Goal: Task Accomplishment & Management: Use online tool/utility

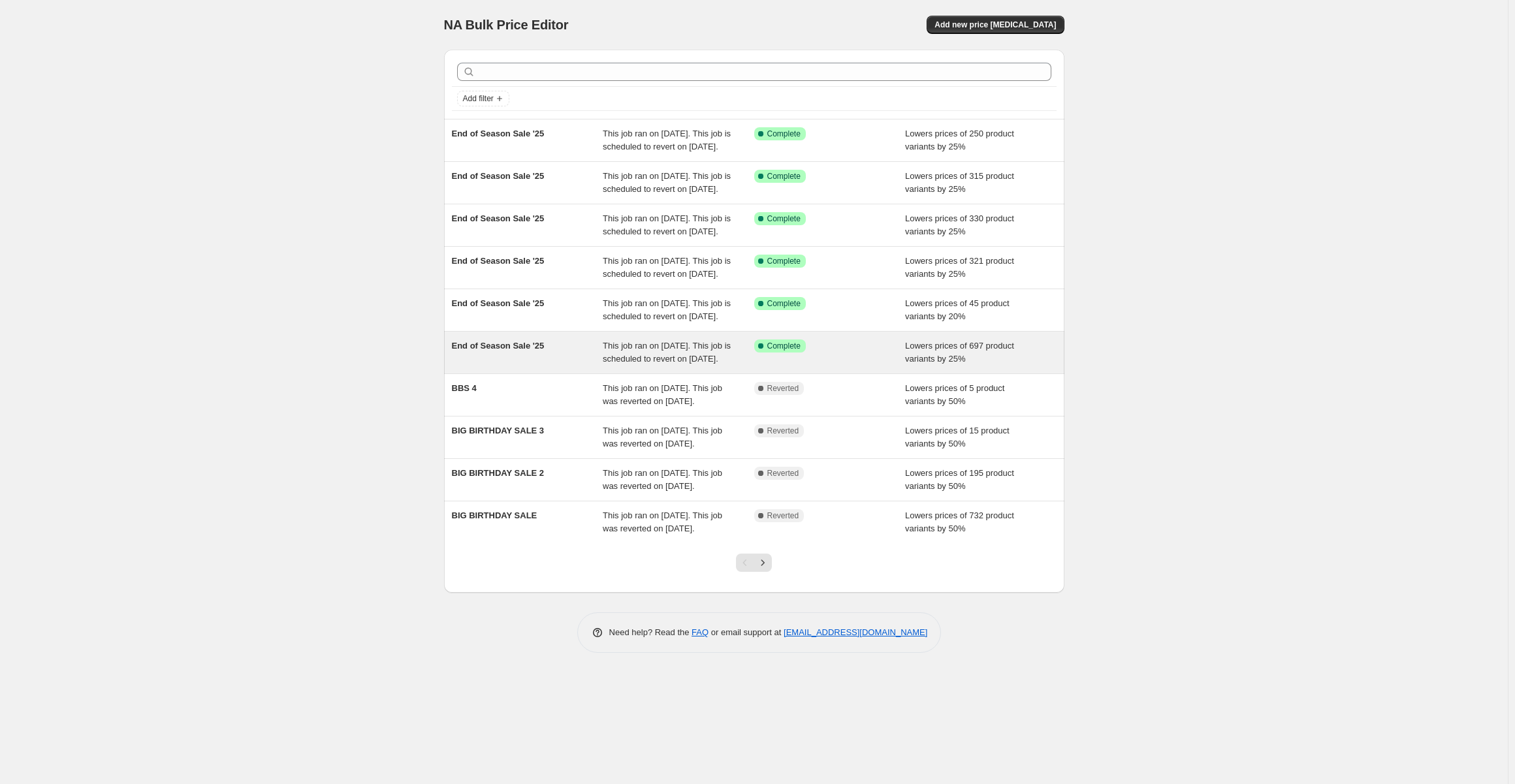
click at [543, 366] on div "End of Season Sale '25" at bounding box center [528, 353] width 151 height 26
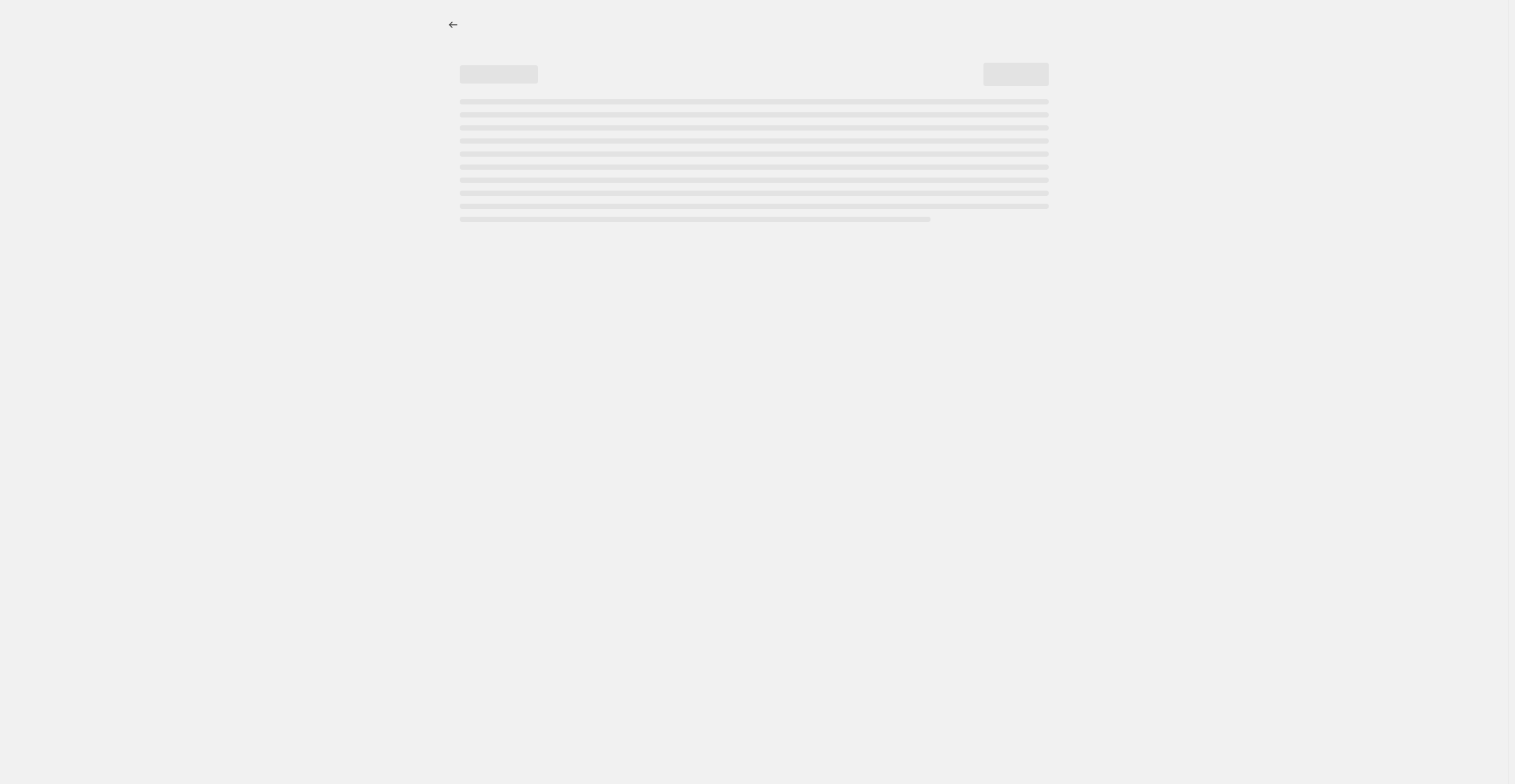
select select "percentage"
select select "collection"
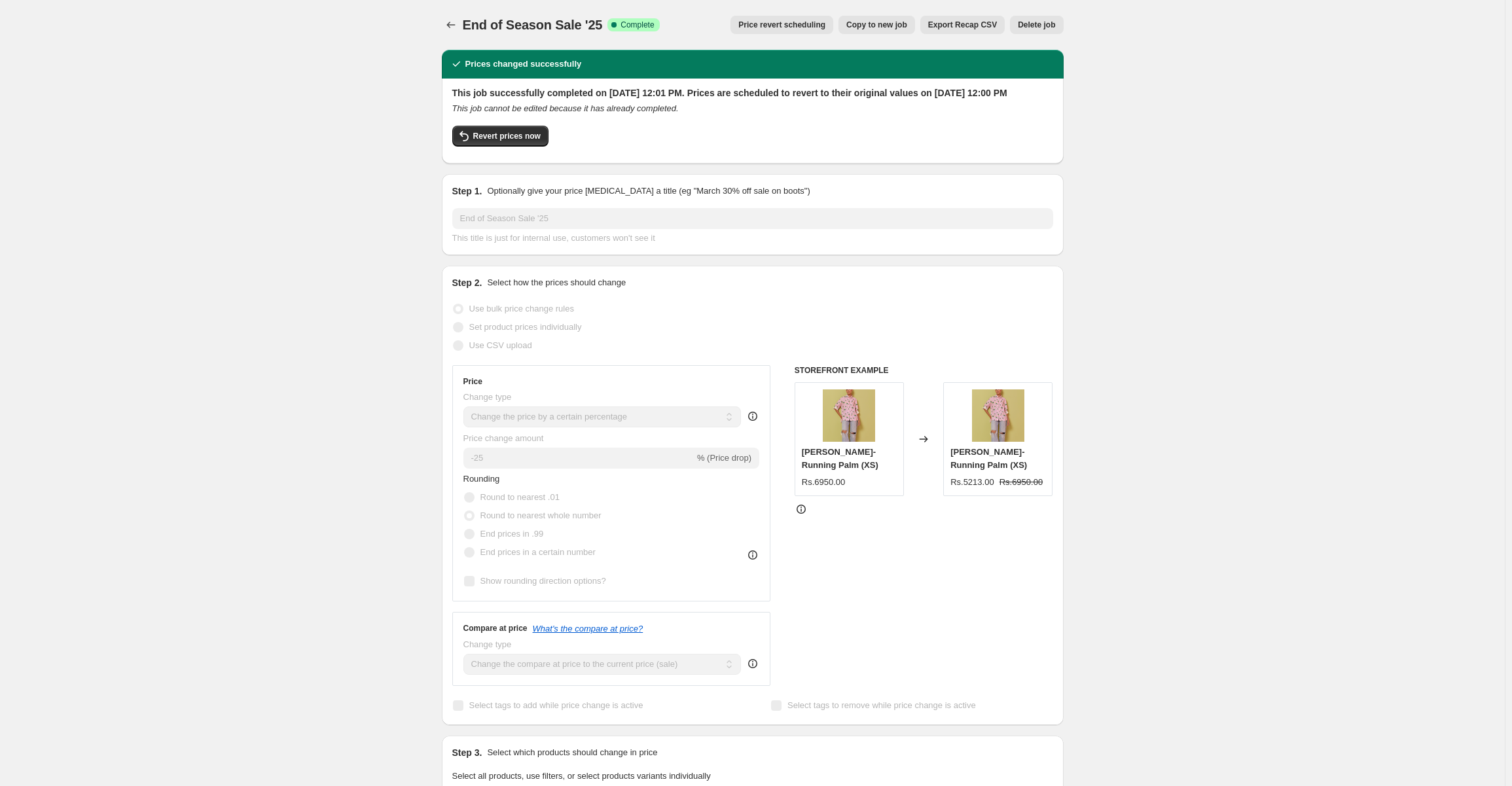
click at [792, 28] on span "Price revert scheduling" at bounding box center [781, 24] width 87 height 11
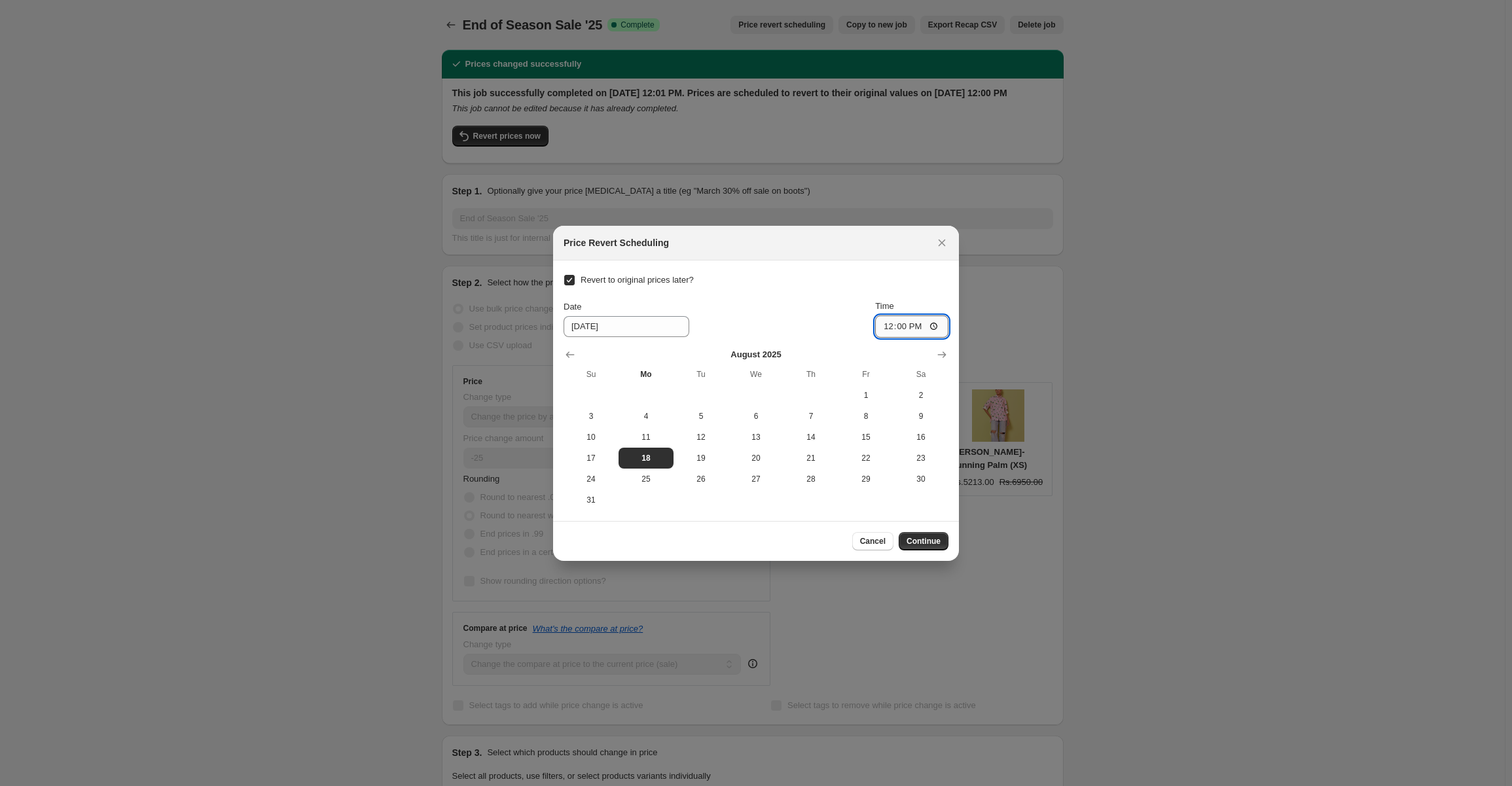
click at [939, 323] on input "12:00" at bounding box center [912, 326] width 73 height 22
type input "00:00"
click at [919, 542] on span "Continue" at bounding box center [924, 541] width 34 height 11
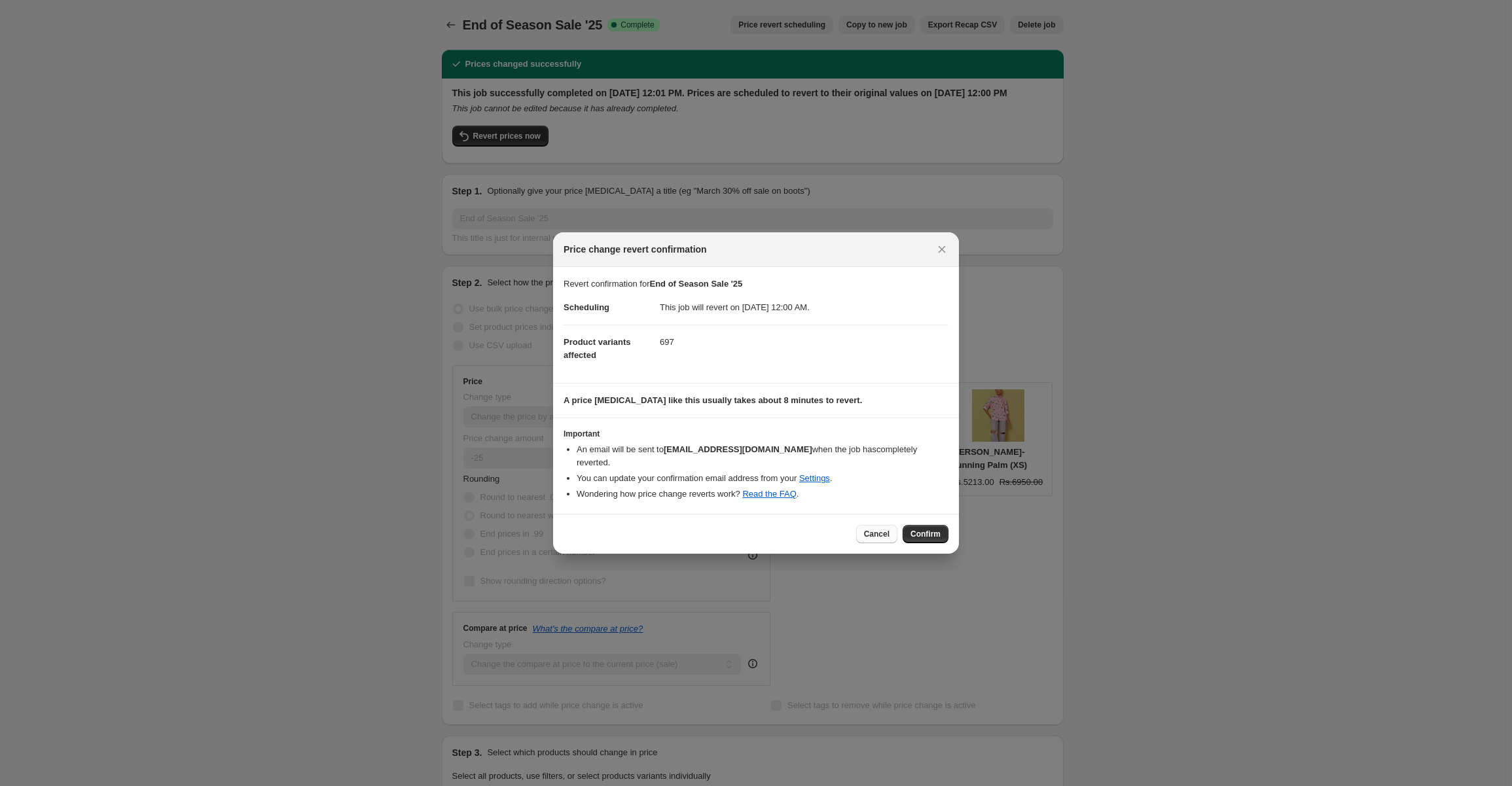
click at [875, 529] on span "Cancel" at bounding box center [876, 534] width 25 height 11
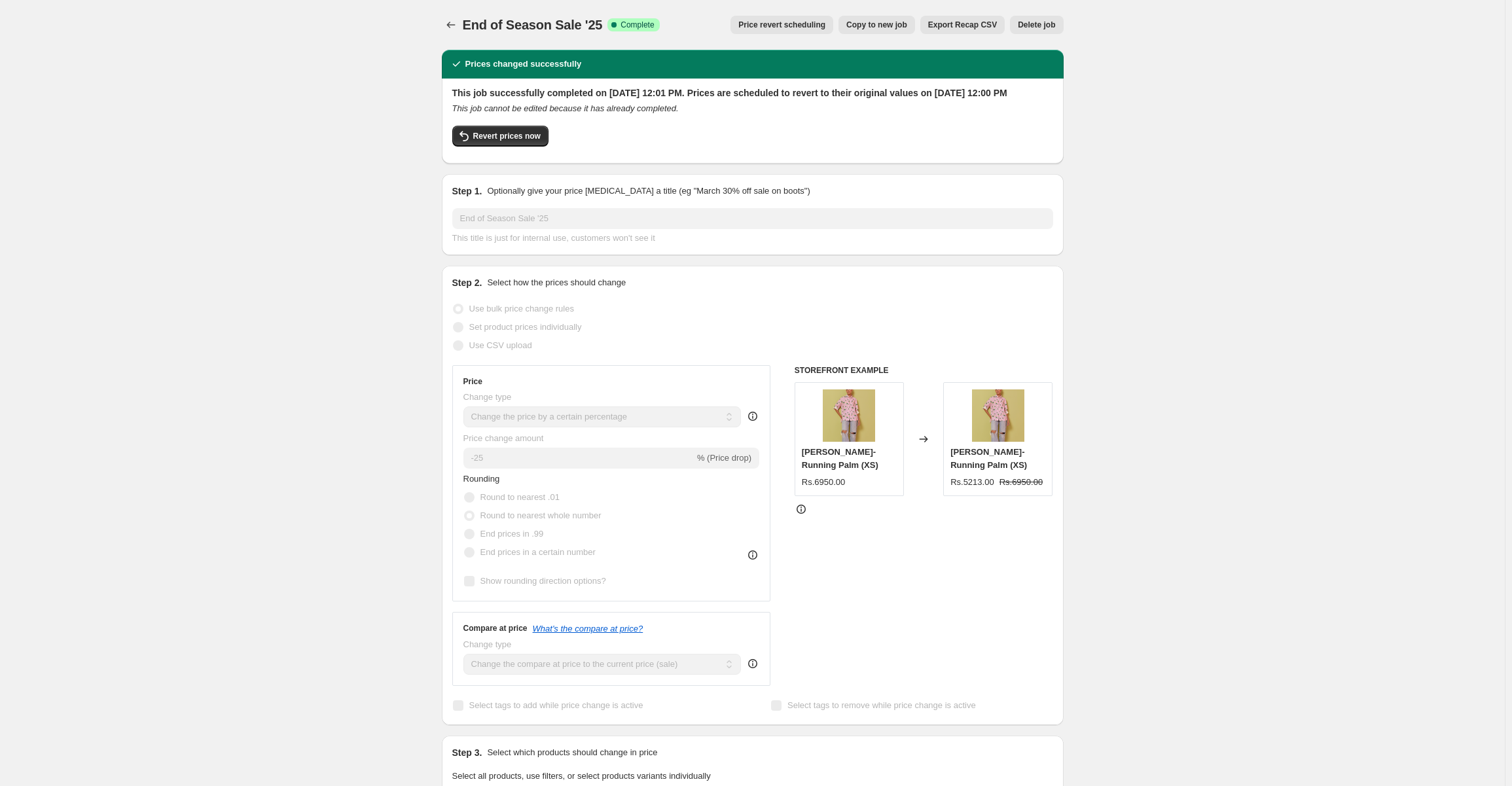
click at [875, 526] on div "Price change revert confirmation Revert confirmation for End of Season Sale '25…" at bounding box center [756, 524] width 406 height 321
click at [774, 19] on button "Price revert scheduling" at bounding box center [782, 24] width 103 height 19
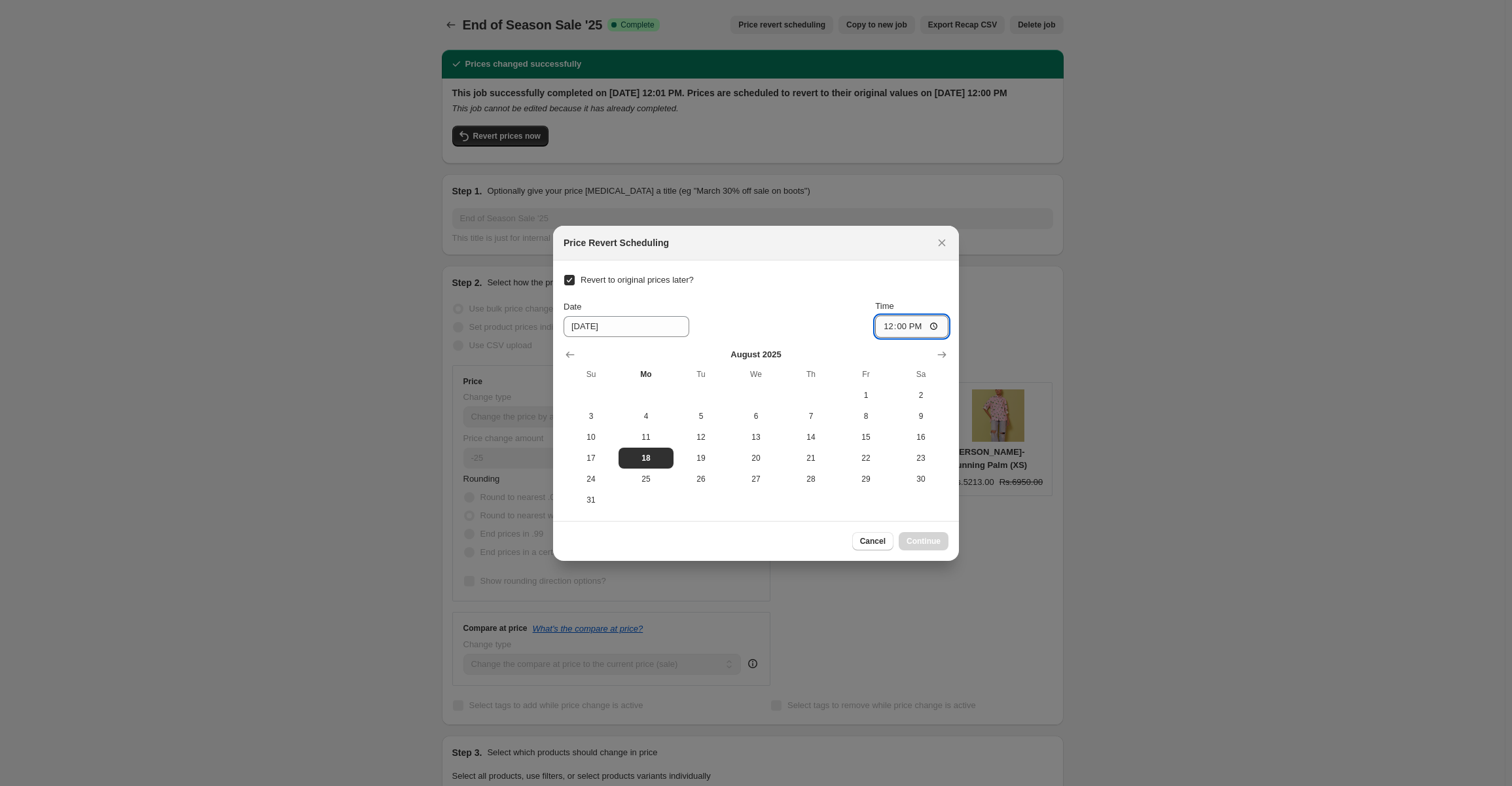
click at [926, 325] on input "12:00" at bounding box center [912, 326] width 73 height 22
click at [935, 327] on input "12:00" at bounding box center [912, 326] width 73 height 22
type input "23:59"
click at [910, 280] on div "Revert to original prices later? Date 8/18/2025 Time 23:59 August 2025 Su Mo Tu…" at bounding box center [756, 390] width 385 height 239
click at [921, 541] on span "Continue" at bounding box center [924, 541] width 34 height 11
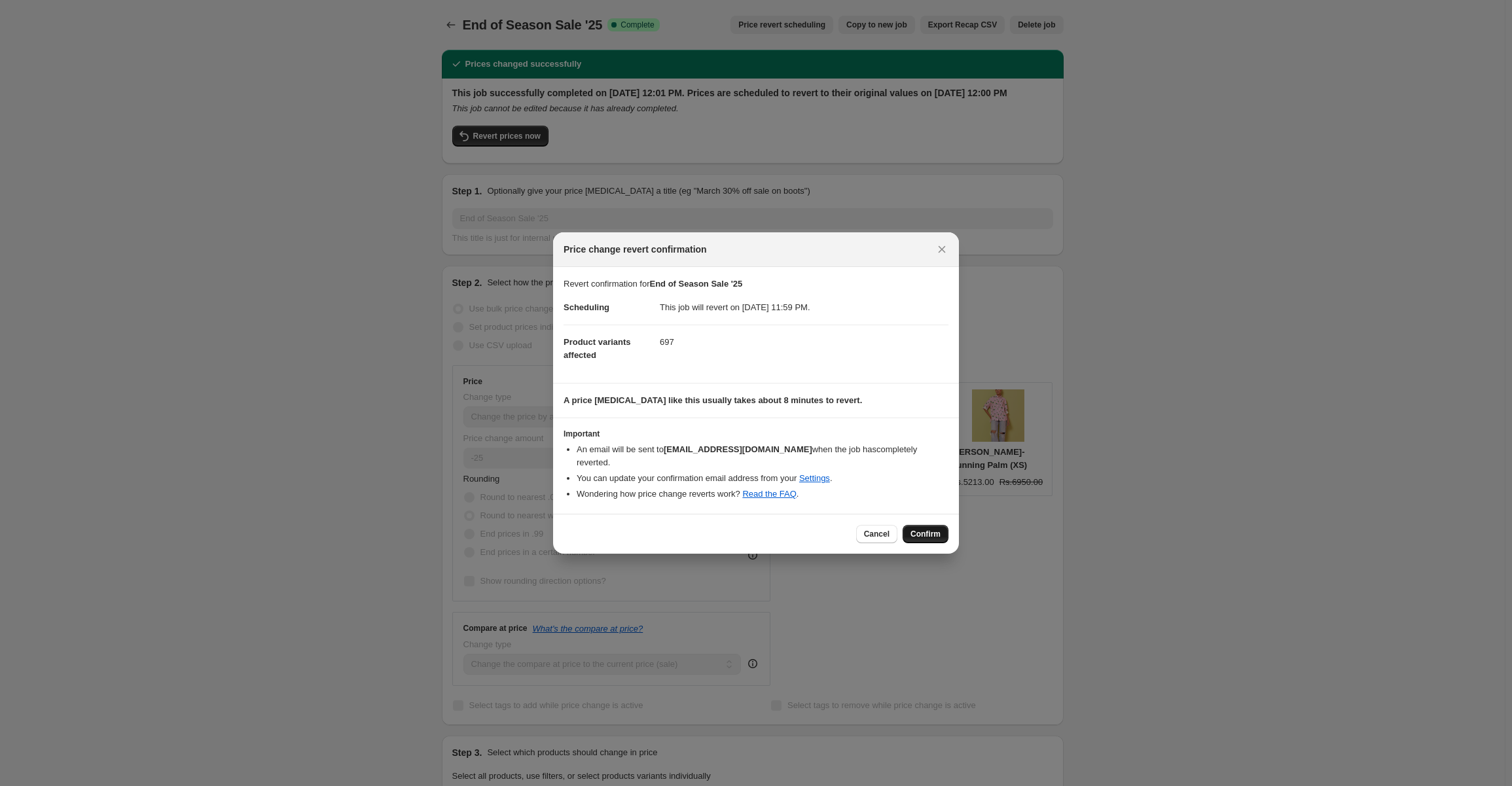
click at [926, 529] on span "Confirm" at bounding box center [926, 534] width 30 height 11
click at [926, 527] on div "Cancel Confirm" at bounding box center [903, 534] width 92 height 19
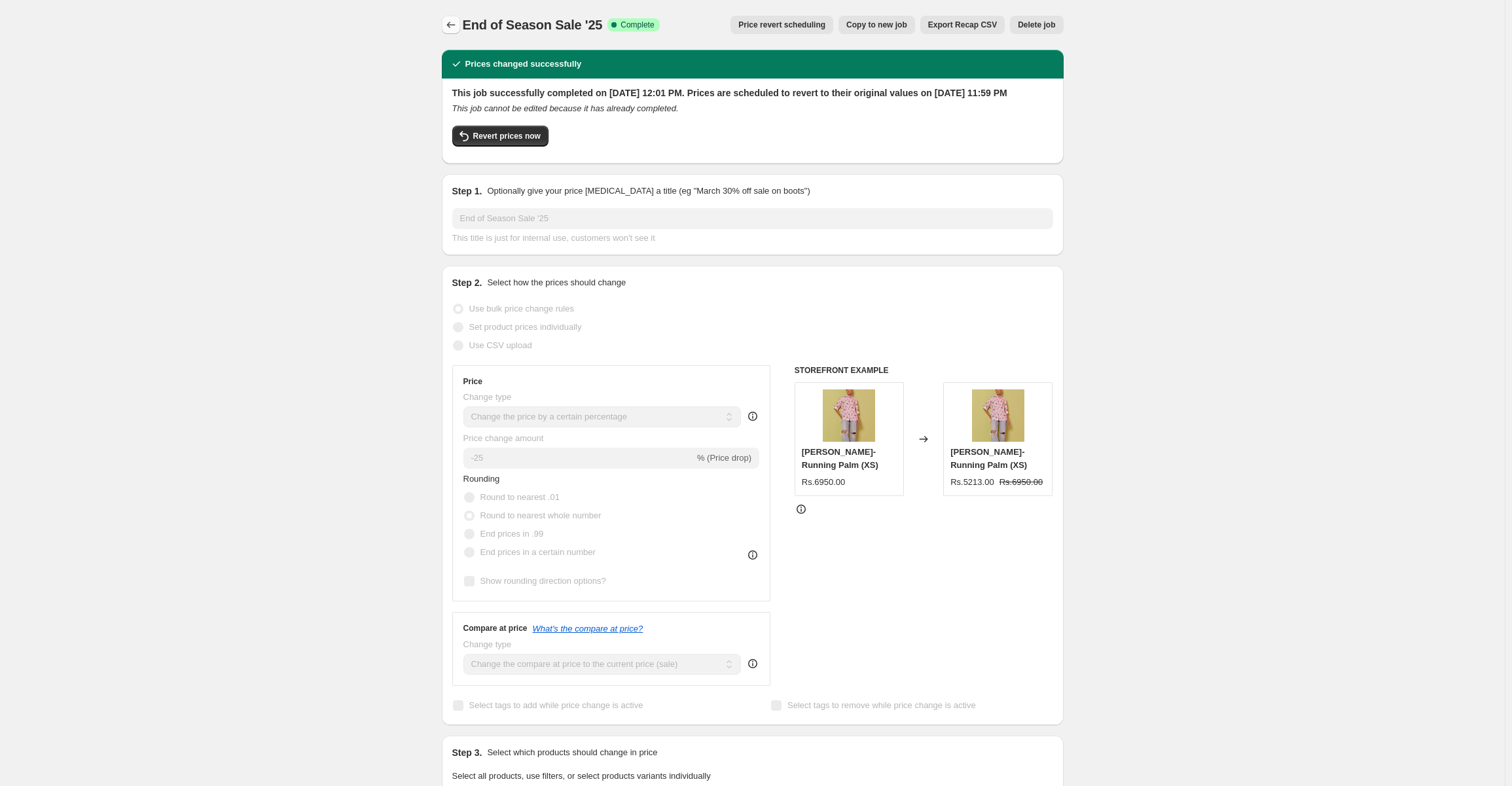
click at [453, 32] on button "Price change jobs" at bounding box center [451, 24] width 19 height 19
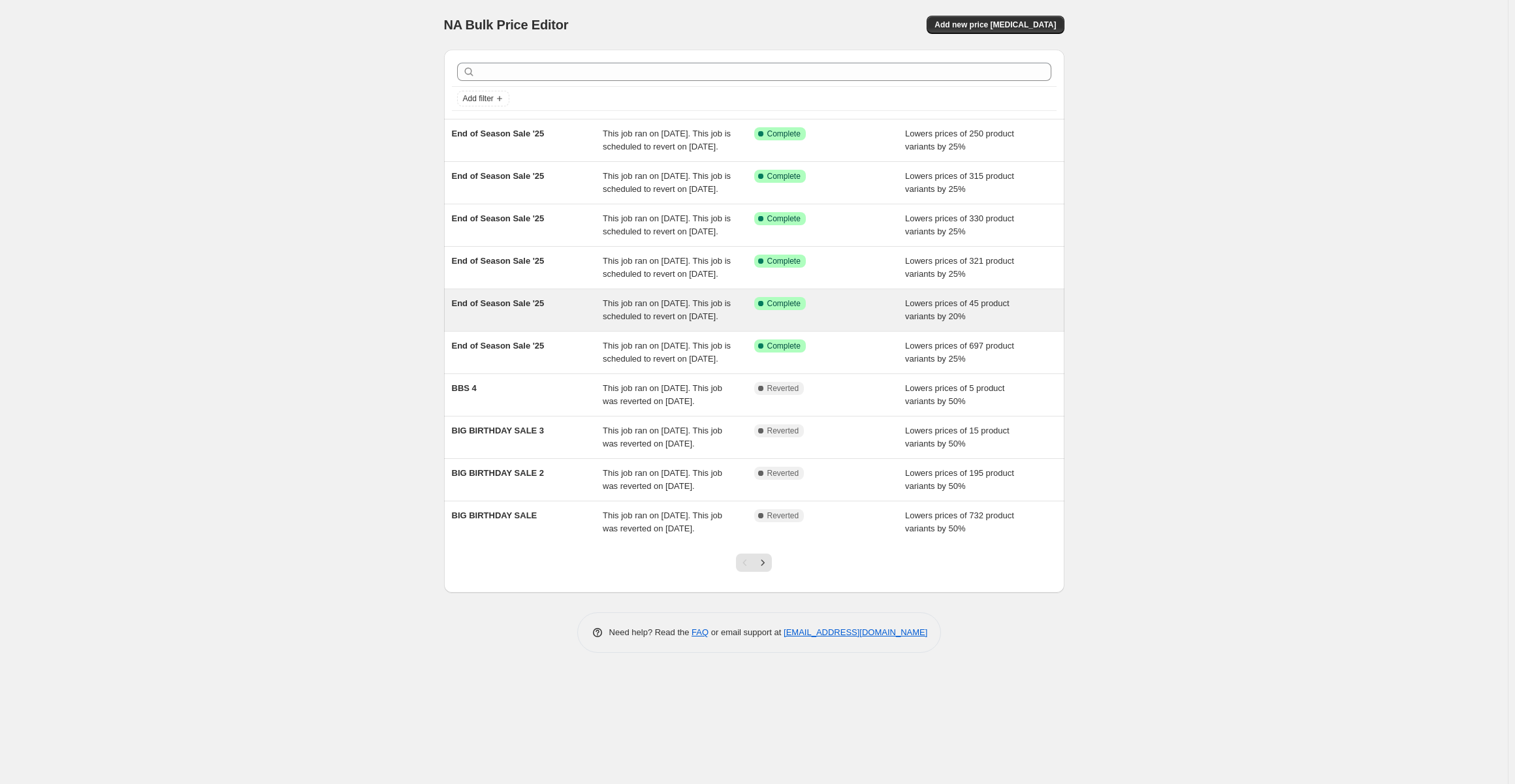
click at [584, 324] on div "End of Season Sale '25" at bounding box center [528, 310] width 151 height 26
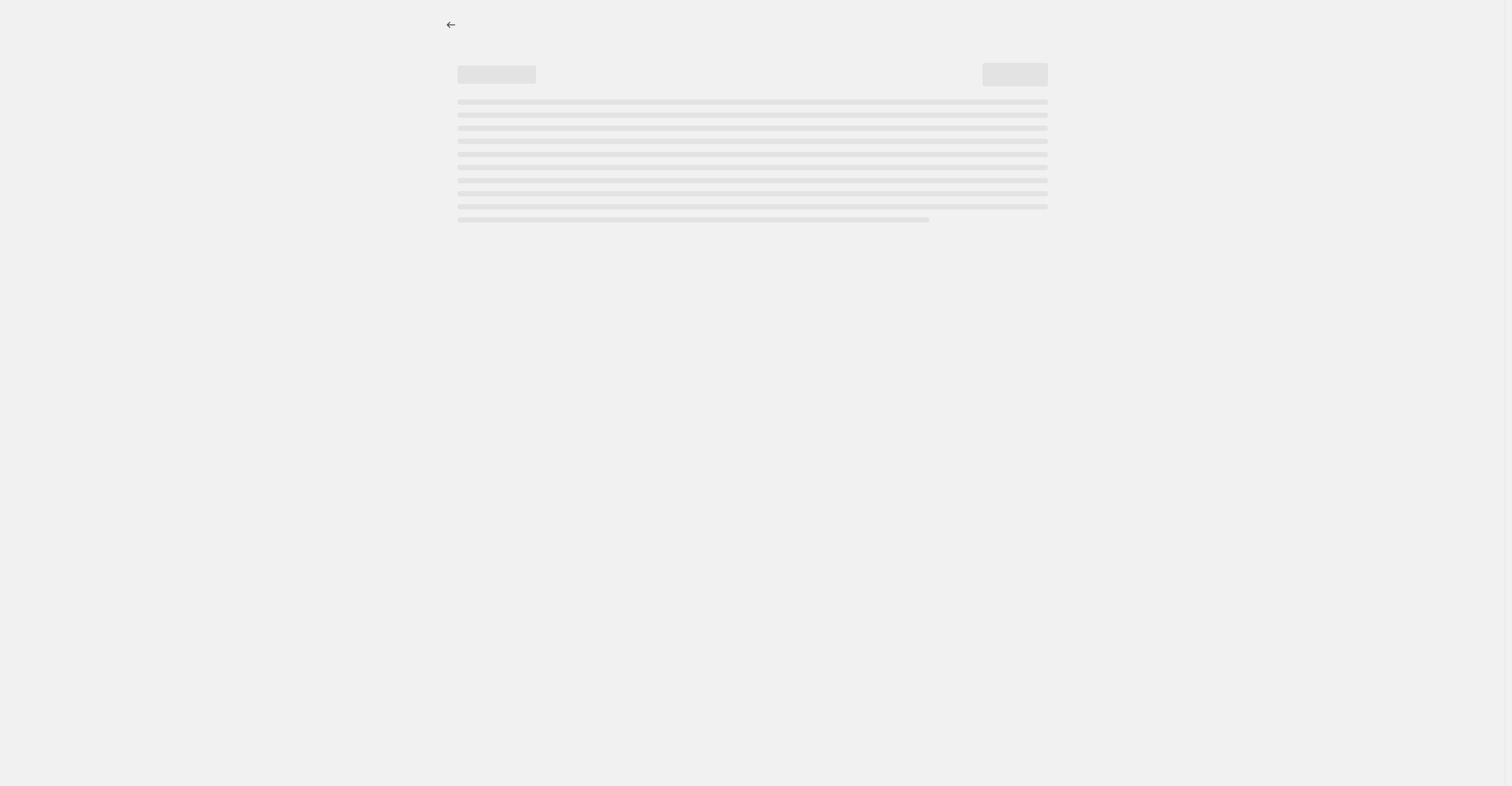
select select "percentage"
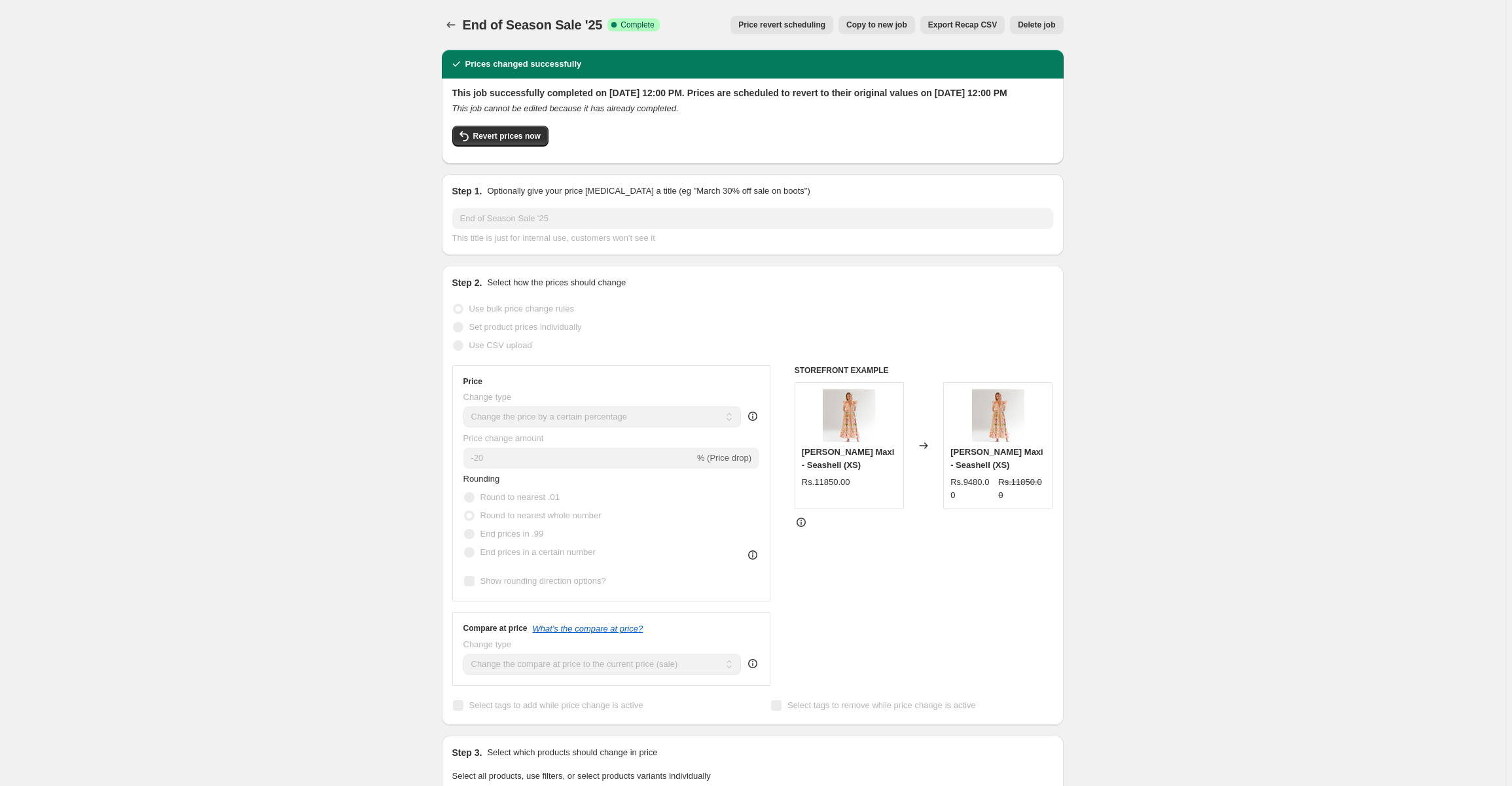
click at [814, 22] on span "Price revert scheduling" at bounding box center [781, 24] width 87 height 11
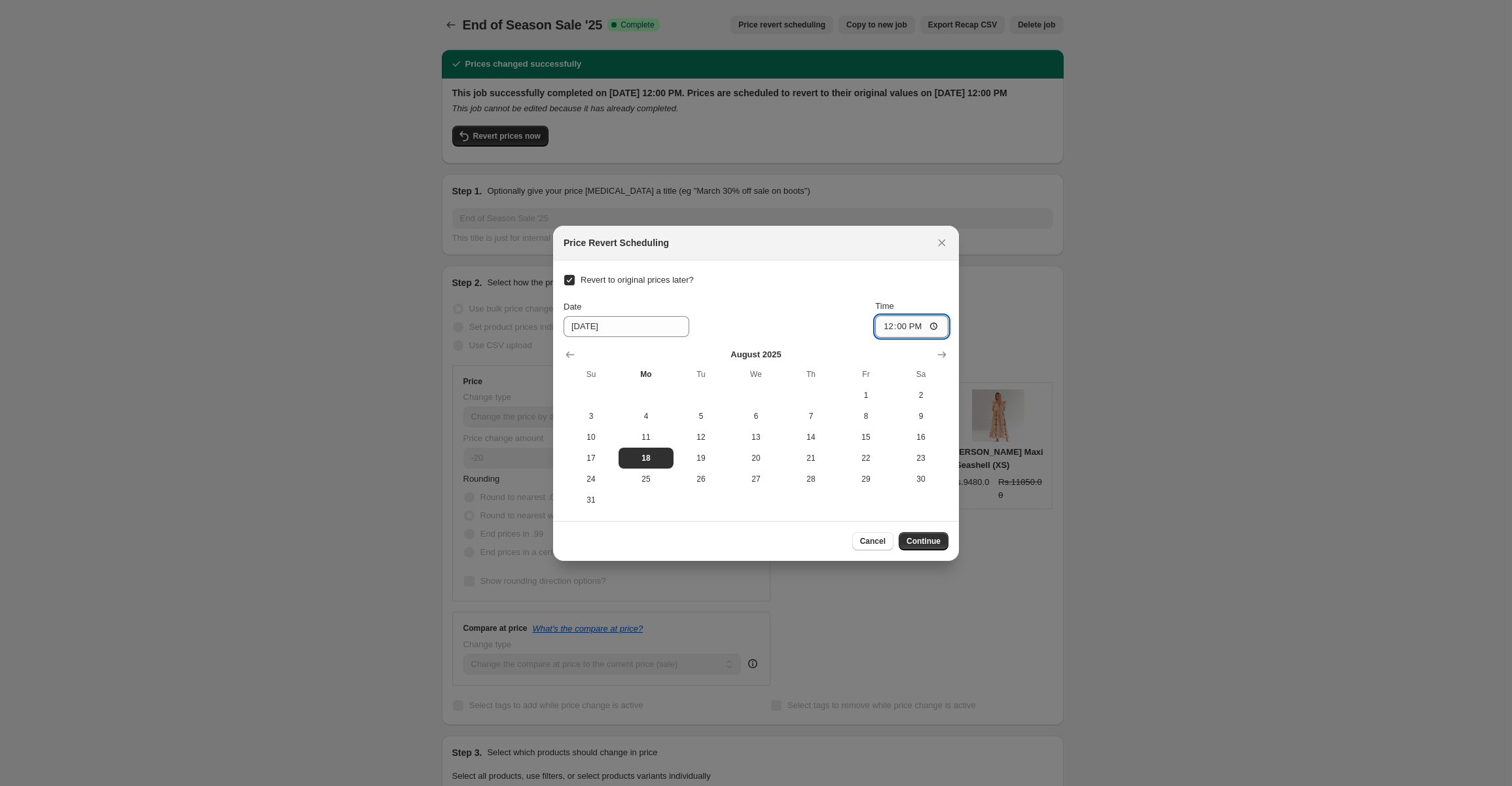
click at [928, 331] on input "12:00" at bounding box center [912, 326] width 73 height 22
type input "23:59"
click at [938, 535] on button "Continue" at bounding box center [923, 541] width 49 height 19
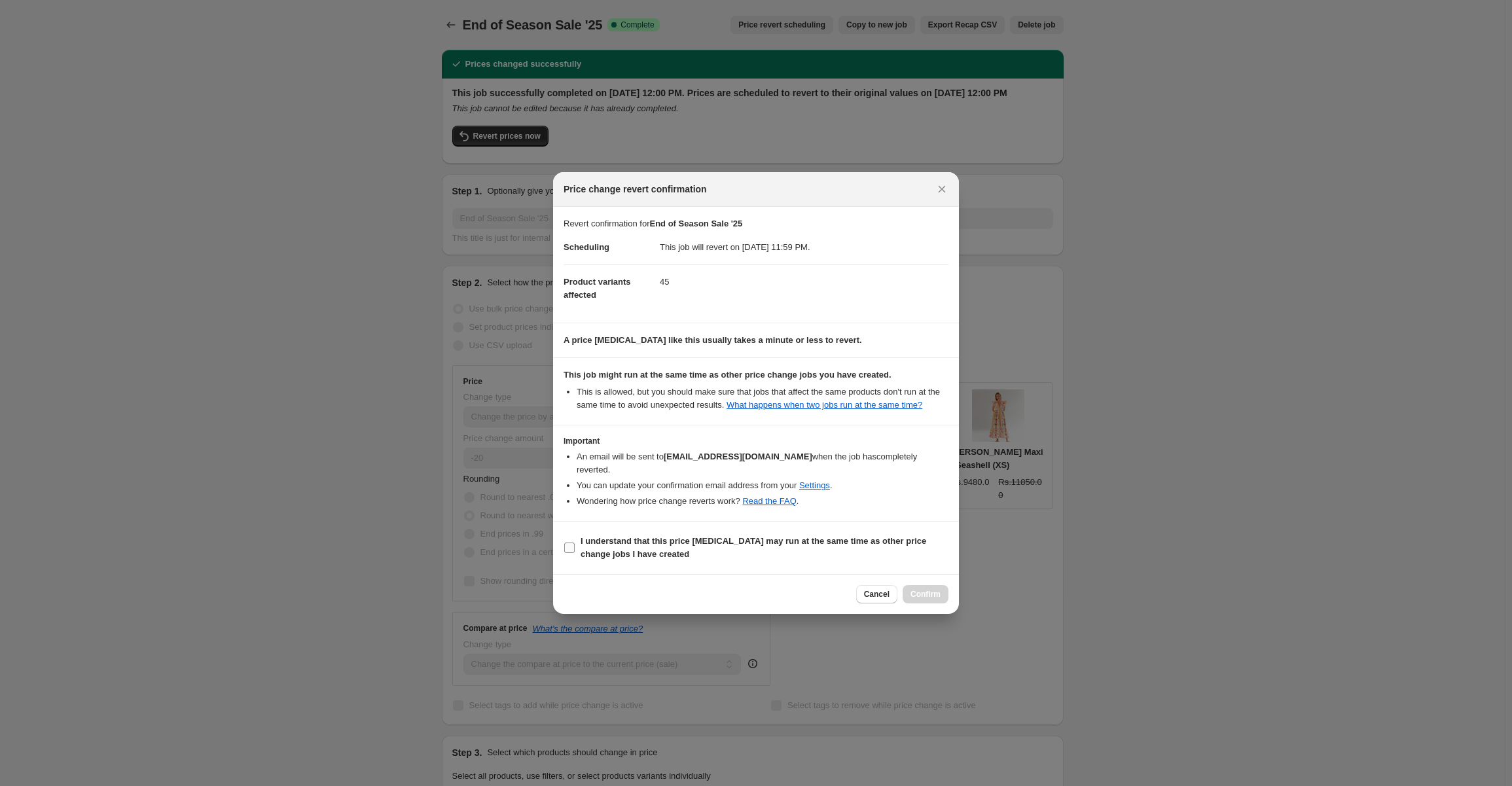
click at [565, 543] on input "I understand that this price change job may run at the same time as other price…" at bounding box center [569, 548] width 11 height 11
click at [569, 544] on input "I understand that this price change job may run at the same time as other price…" at bounding box center [569, 548] width 11 height 11
checkbox input "true"
click at [928, 589] on span "Confirm" at bounding box center [926, 594] width 30 height 11
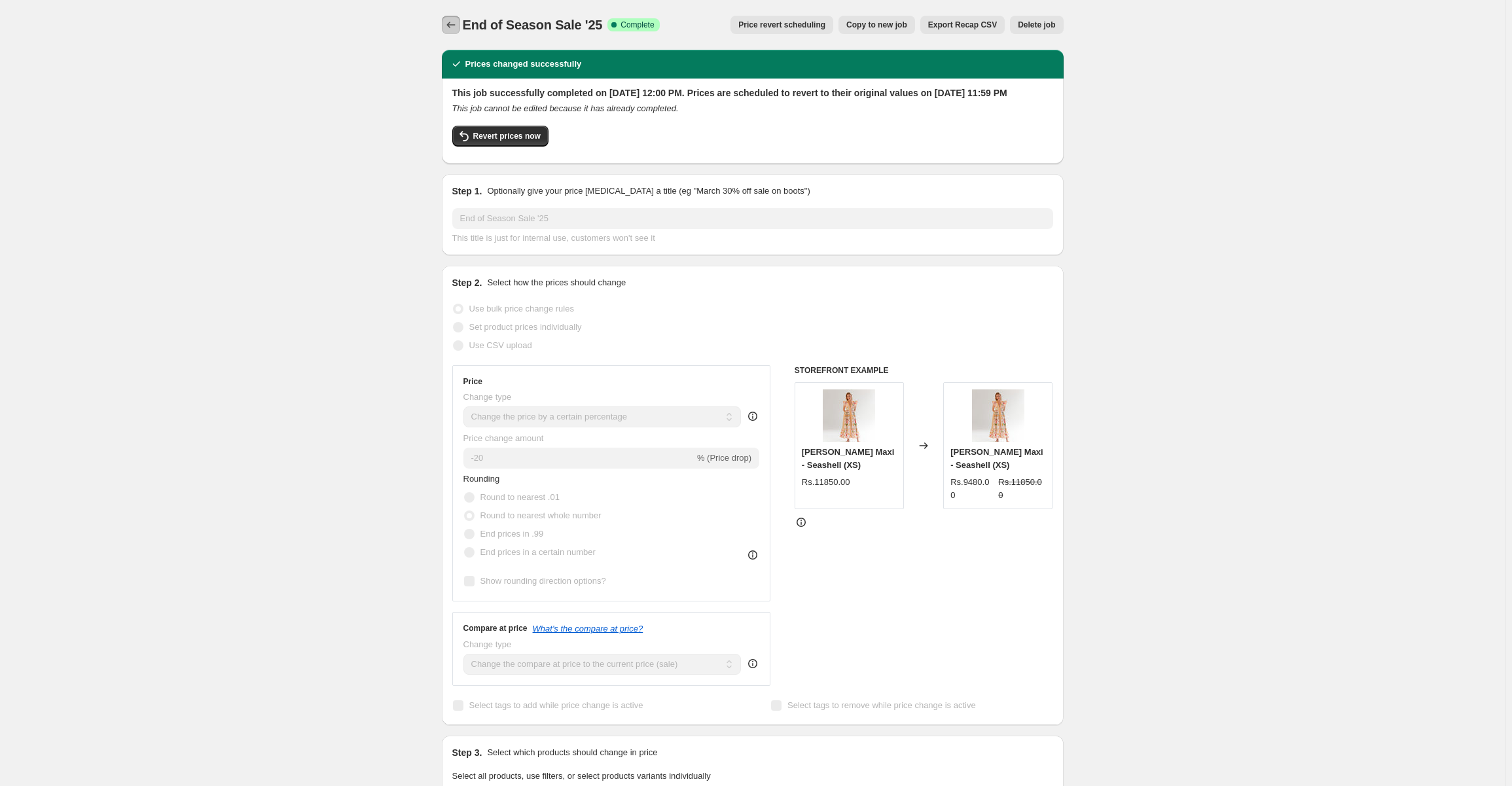
click at [457, 19] on icon "Price change jobs" at bounding box center [451, 25] width 13 height 13
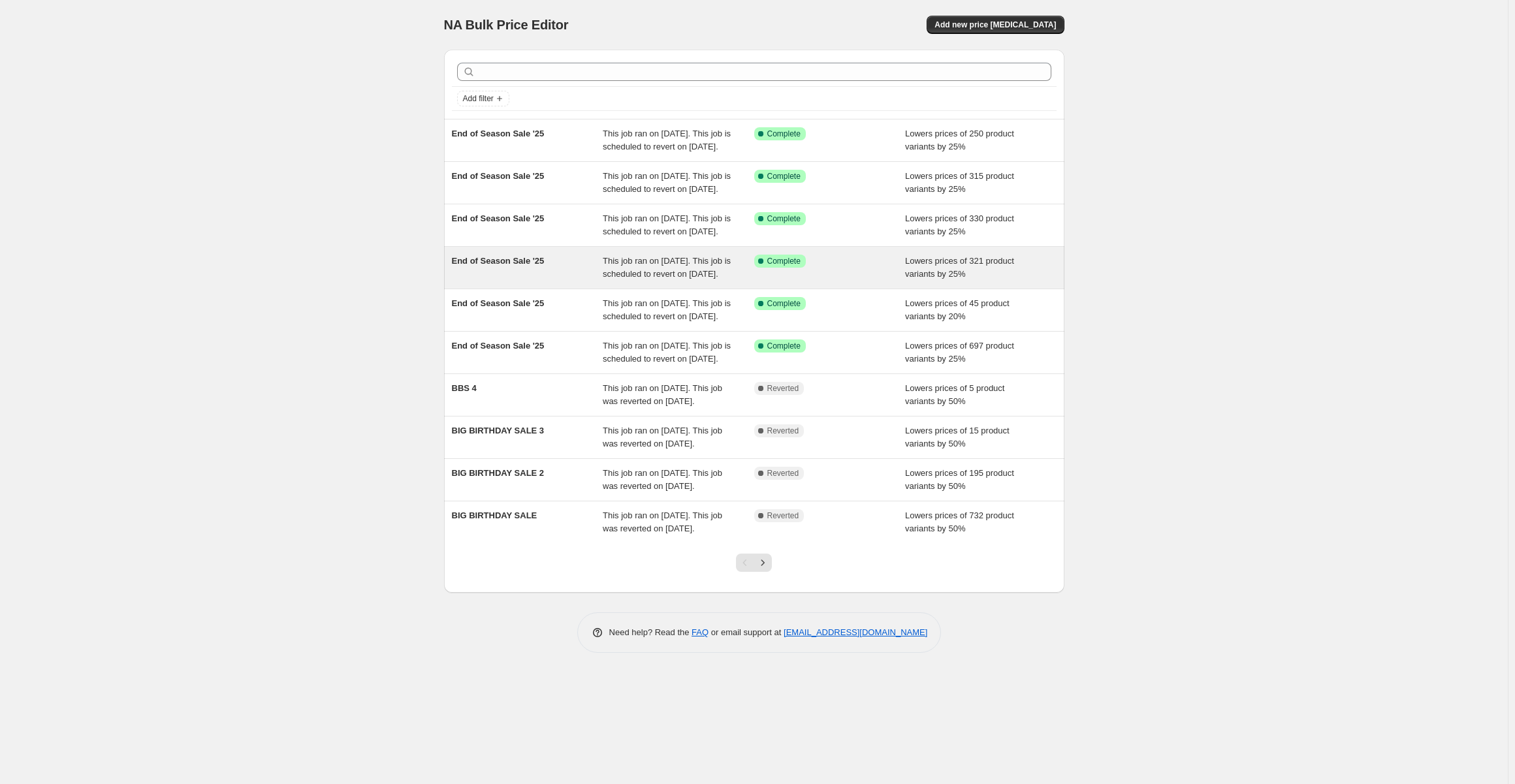
click at [630, 279] on span "This job ran on July 29, 2025. This job is scheduled to revert on August 18, 20…" at bounding box center [667, 267] width 128 height 23
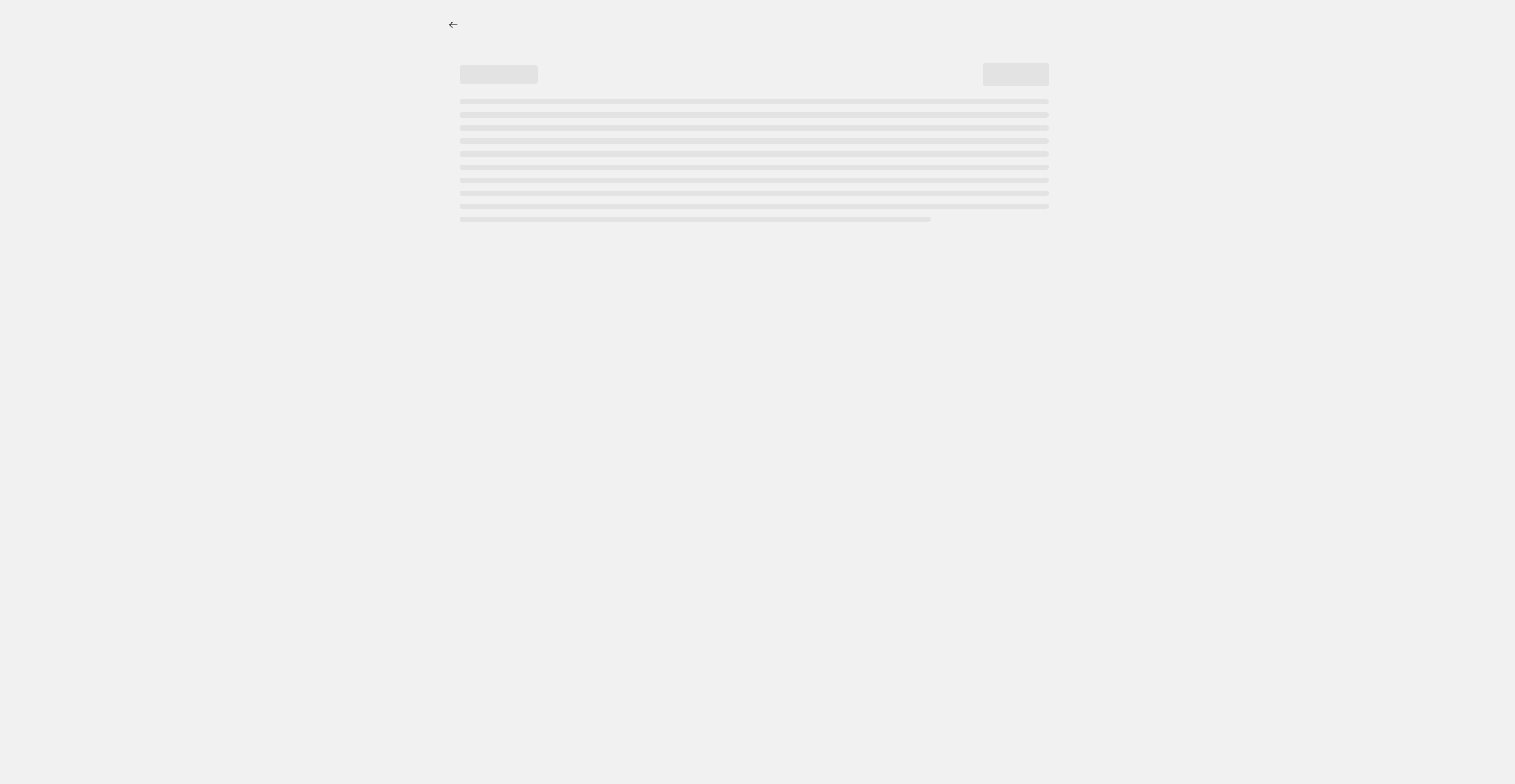
select select "percentage"
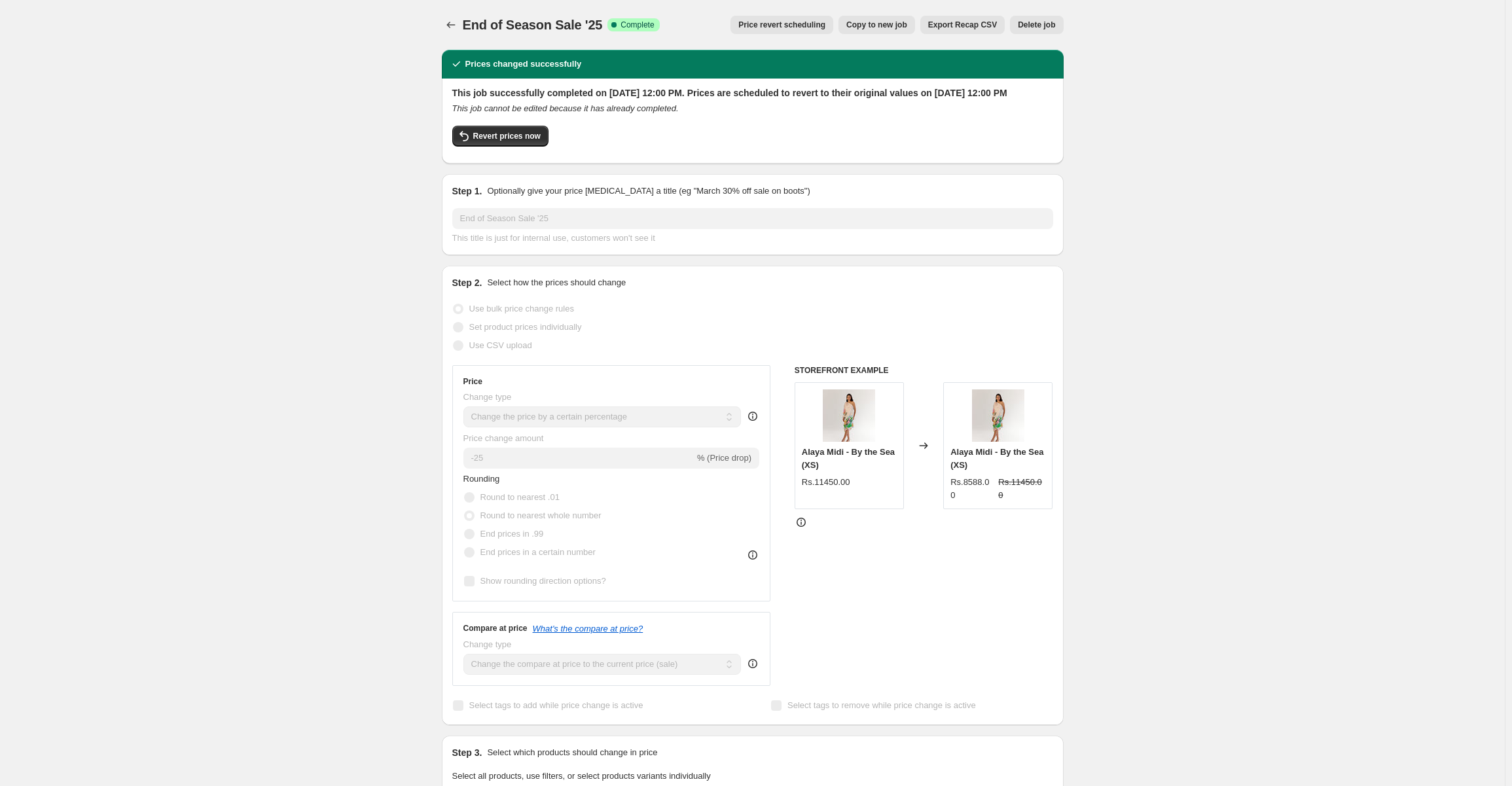
click at [803, 24] on span "Price revert scheduling" at bounding box center [781, 24] width 87 height 11
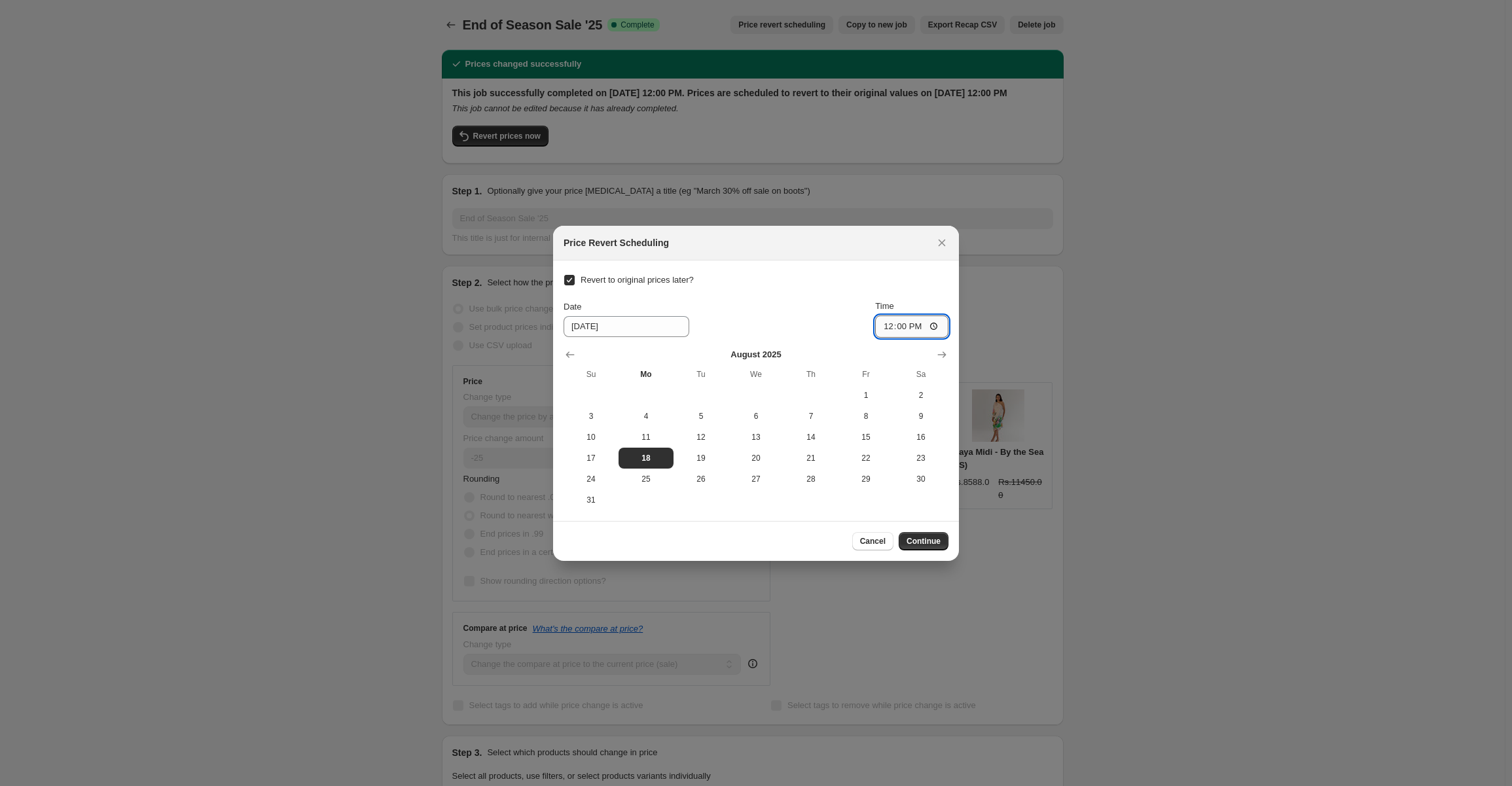
click at [903, 328] on input "12:00" at bounding box center [912, 326] width 73 height 22
click at [934, 334] on input "12:00" at bounding box center [912, 326] width 73 height 22
click at [935, 327] on input "12:00" at bounding box center [912, 326] width 73 height 22
type input "23:59"
click at [938, 542] on span "Continue" at bounding box center [924, 541] width 34 height 11
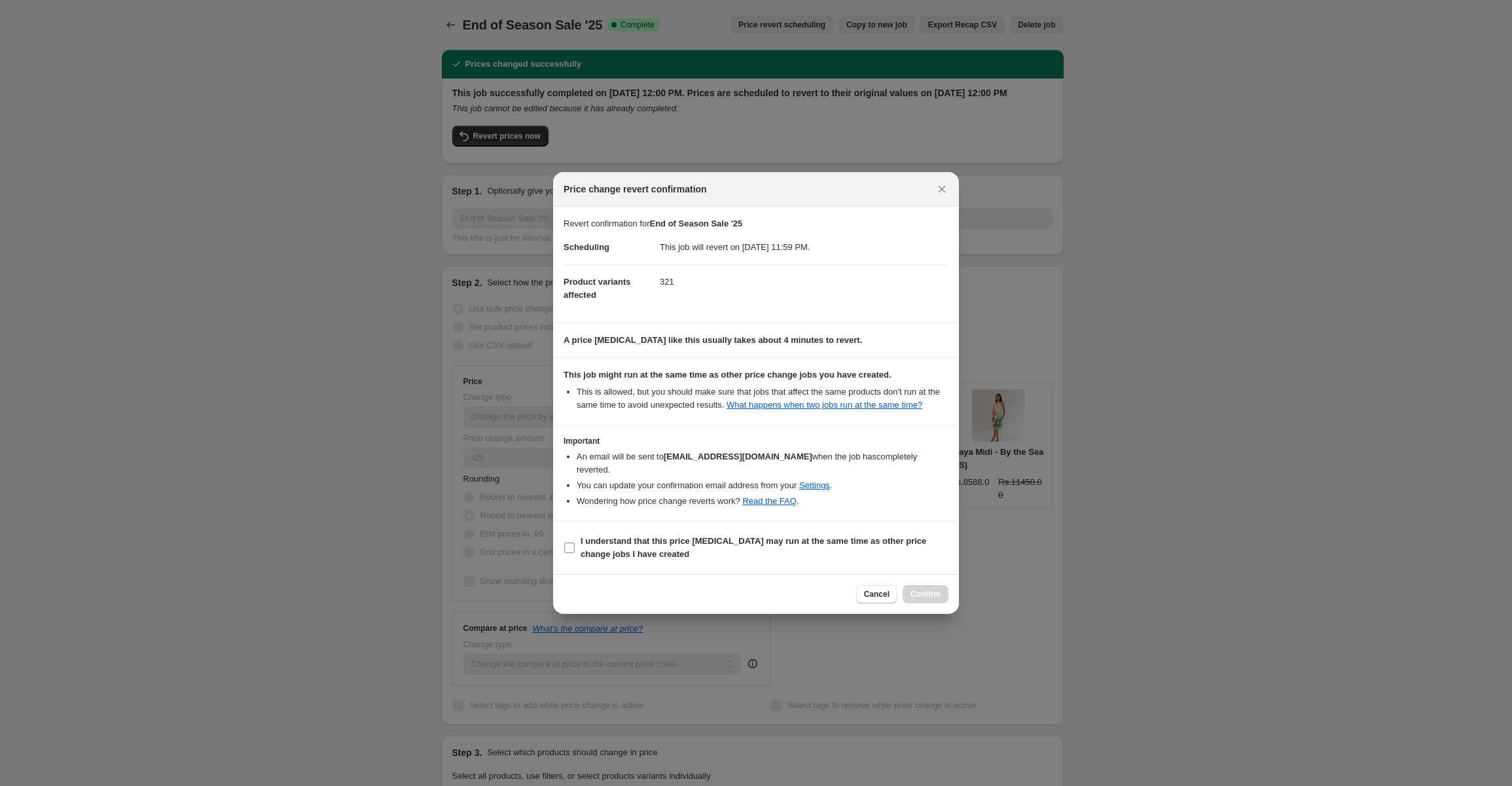
click at [571, 543] on input "I understand that this price change job may run at the same time as other price…" at bounding box center [569, 548] width 11 height 11
checkbox input "true"
click at [915, 589] on span "Confirm" at bounding box center [926, 594] width 30 height 11
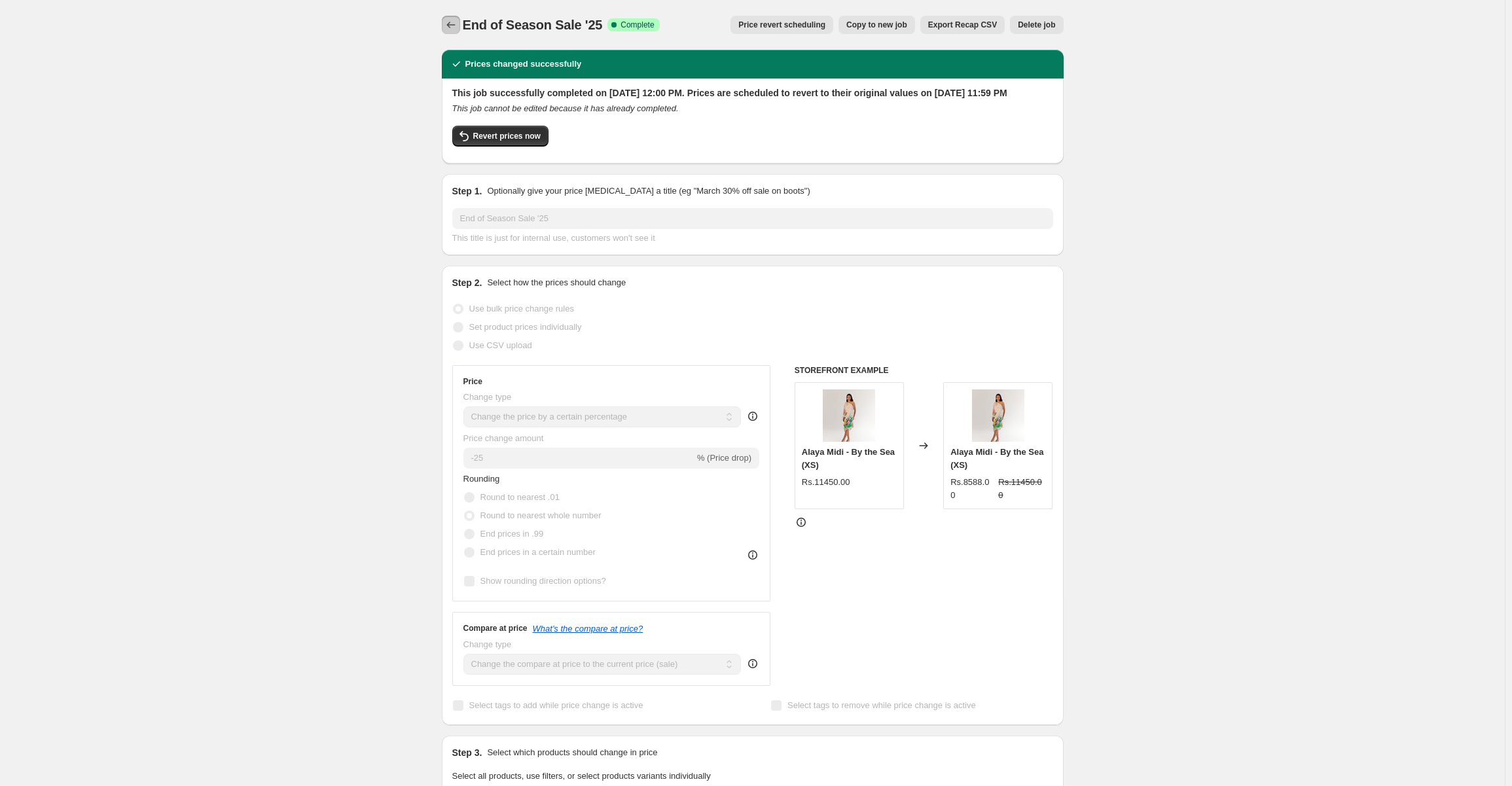
click at [452, 24] on icon "Price change jobs" at bounding box center [451, 25] width 13 height 13
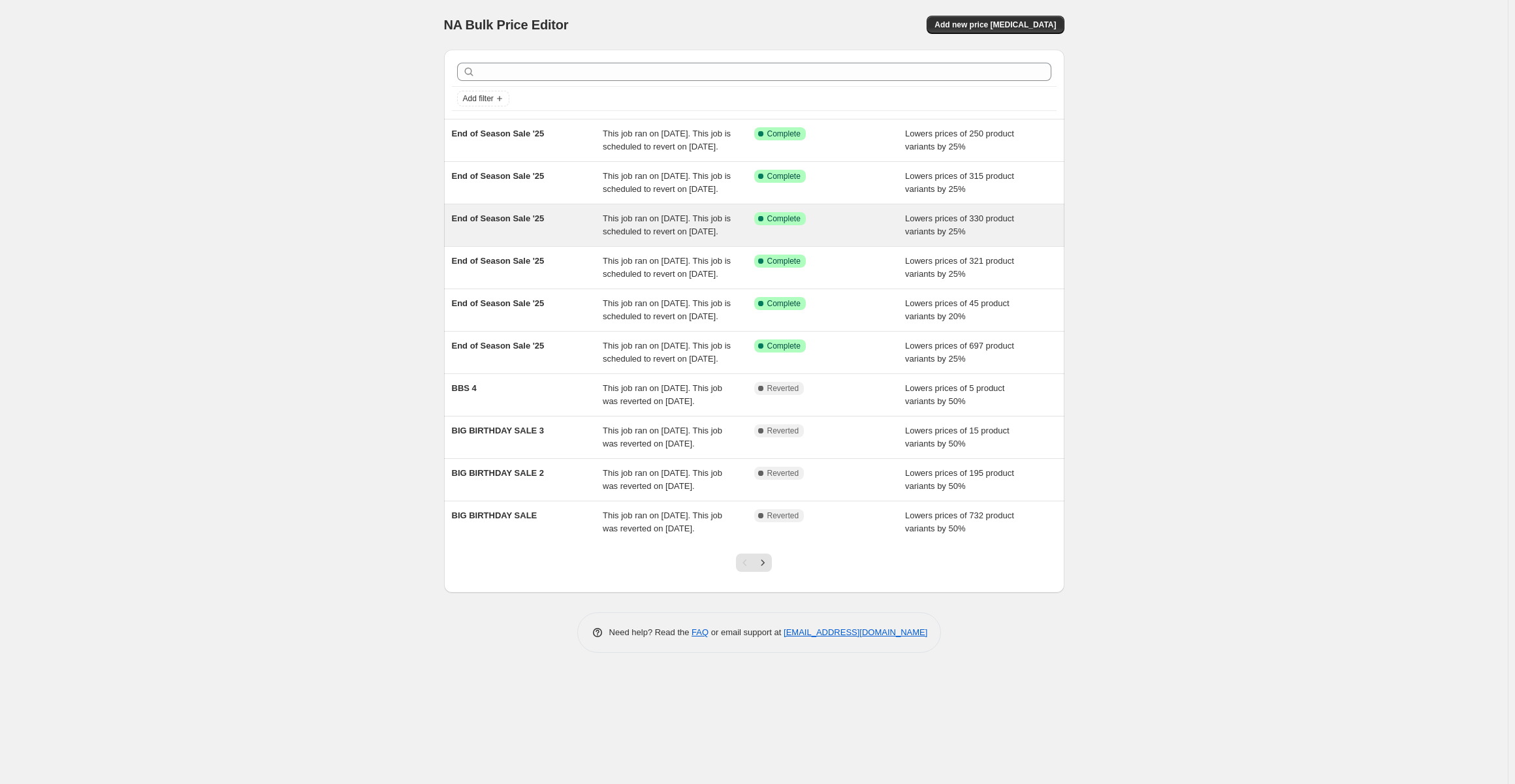
click at [623, 236] on span "This job ran on July 29, 2025. This job is scheduled to revert on August 18, 20…" at bounding box center [667, 225] width 128 height 23
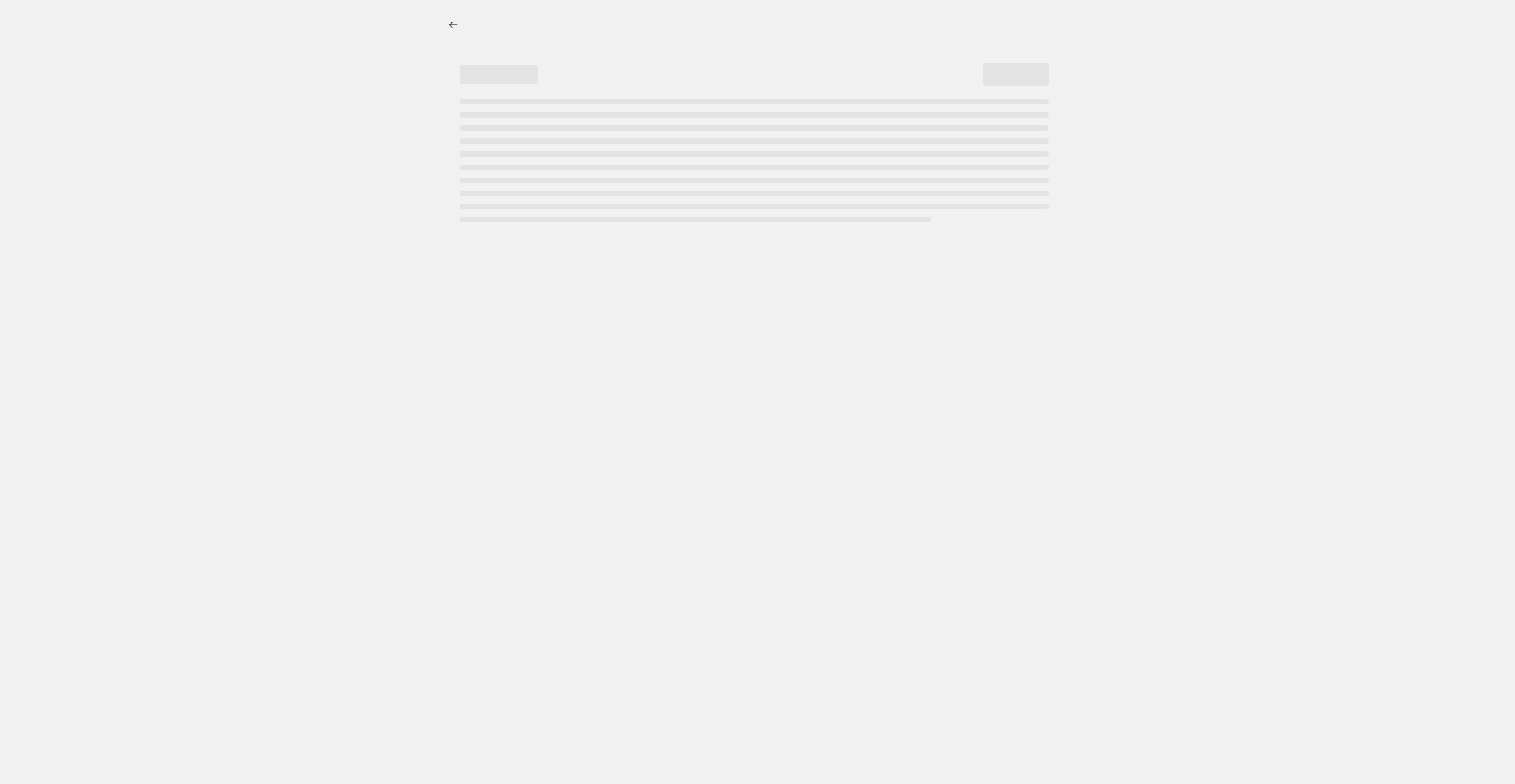
select select "percentage"
select select "collection"
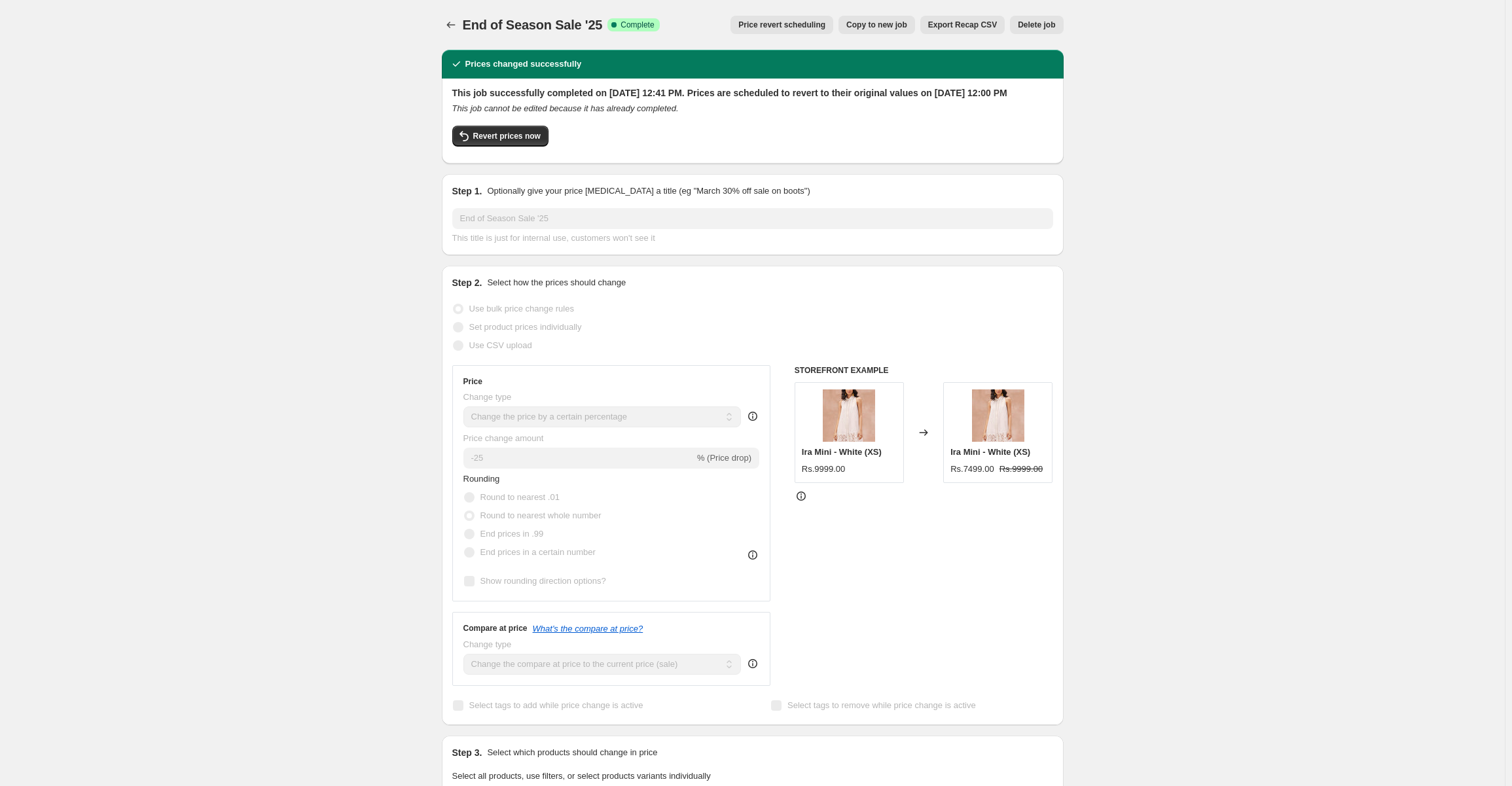
click at [775, 25] on span "Price revert scheduling" at bounding box center [781, 24] width 87 height 11
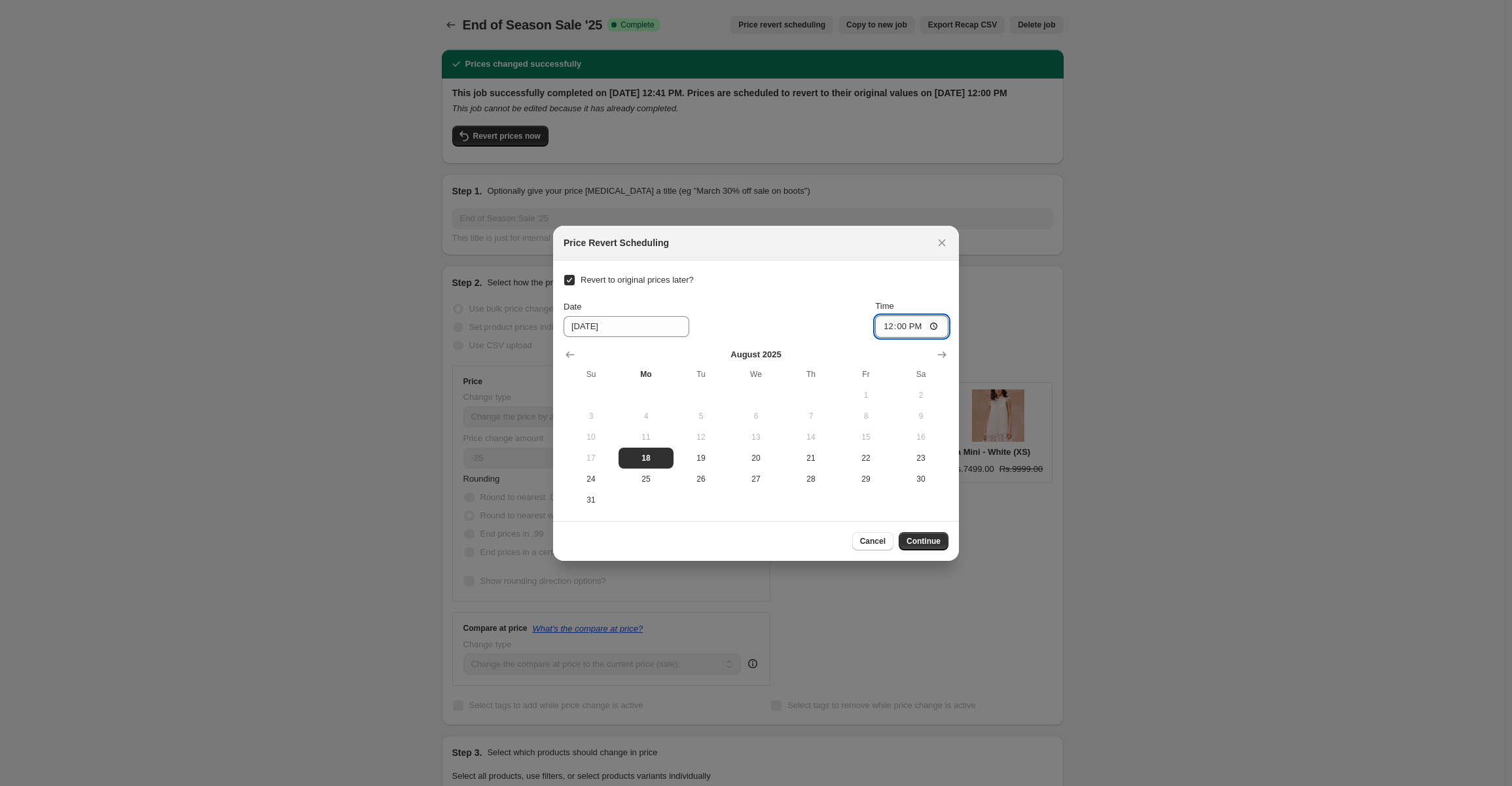
click at [942, 324] on input "12:00" at bounding box center [912, 326] width 73 height 22
click at [936, 327] on input "12:00" at bounding box center [912, 326] width 73 height 22
type input "23:59"
click at [925, 541] on span "Continue" at bounding box center [924, 541] width 34 height 11
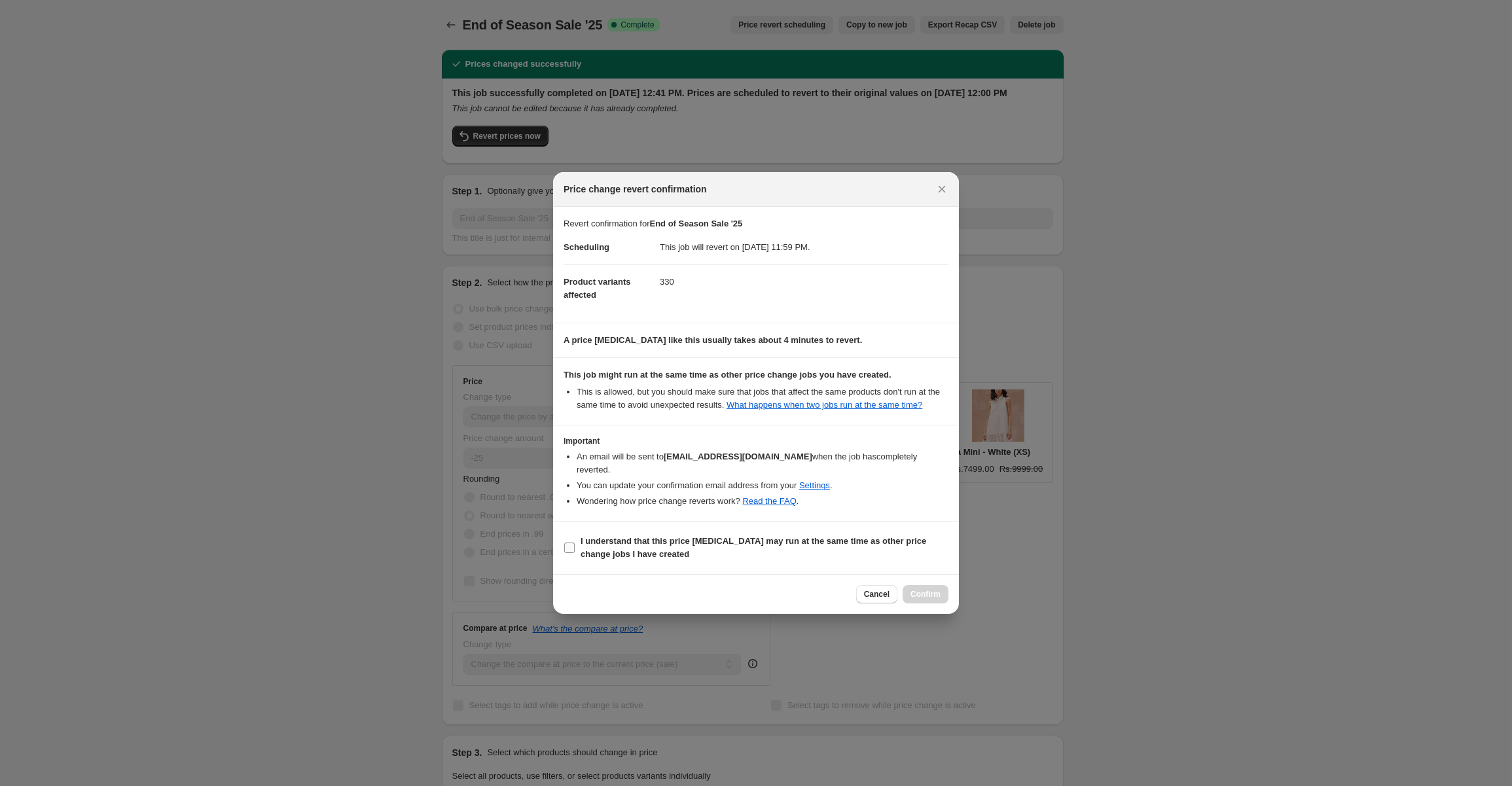
click at [572, 546] on input "I understand that this price change job may run at the same time as other price…" at bounding box center [569, 548] width 11 height 11
checkbox input "true"
click at [932, 589] on span "Confirm" at bounding box center [926, 594] width 30 height 11
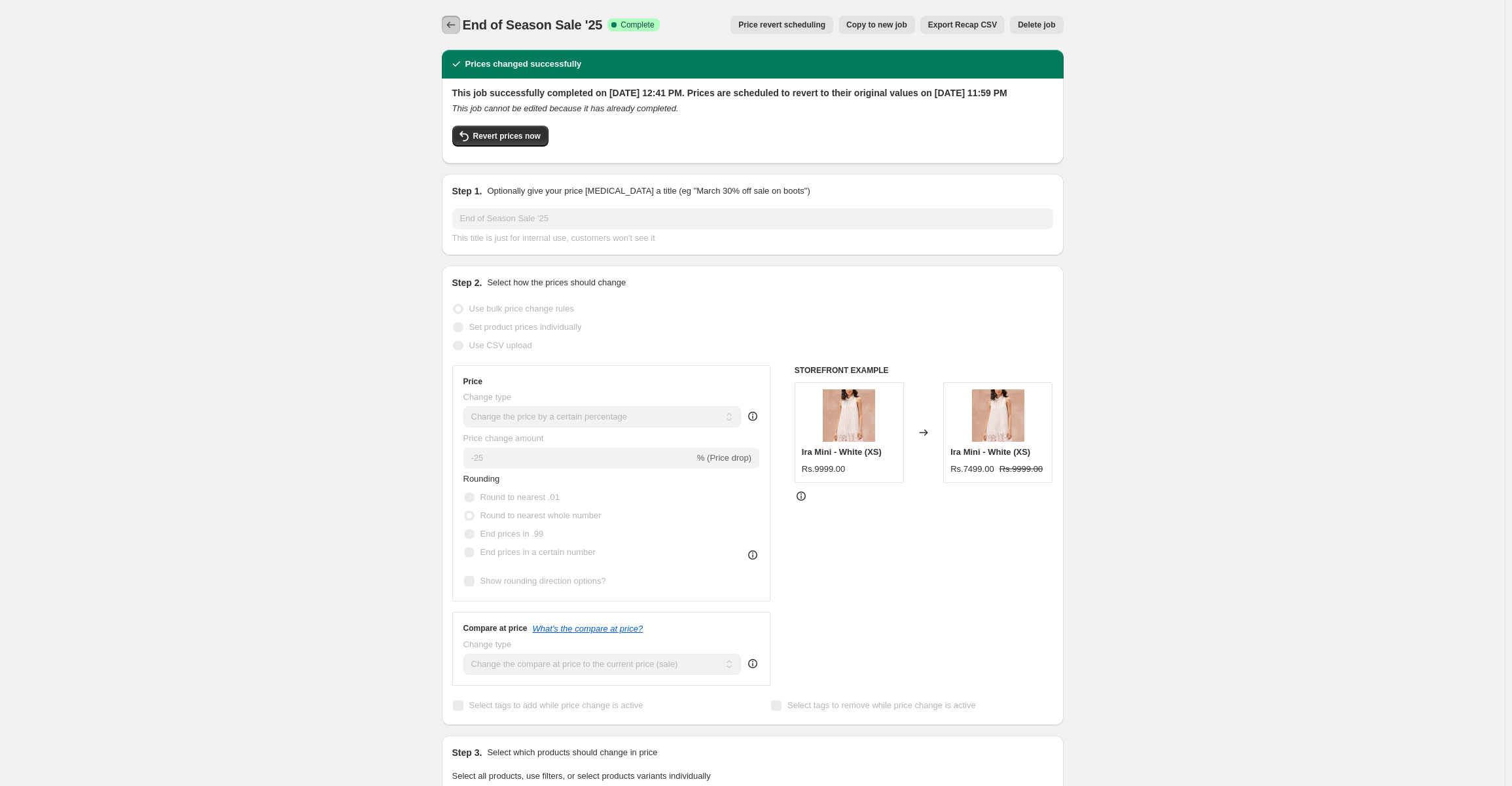
click at [451, 22] on icon "Price change jobs" at bounding box center [451, 25] width 13 height 13
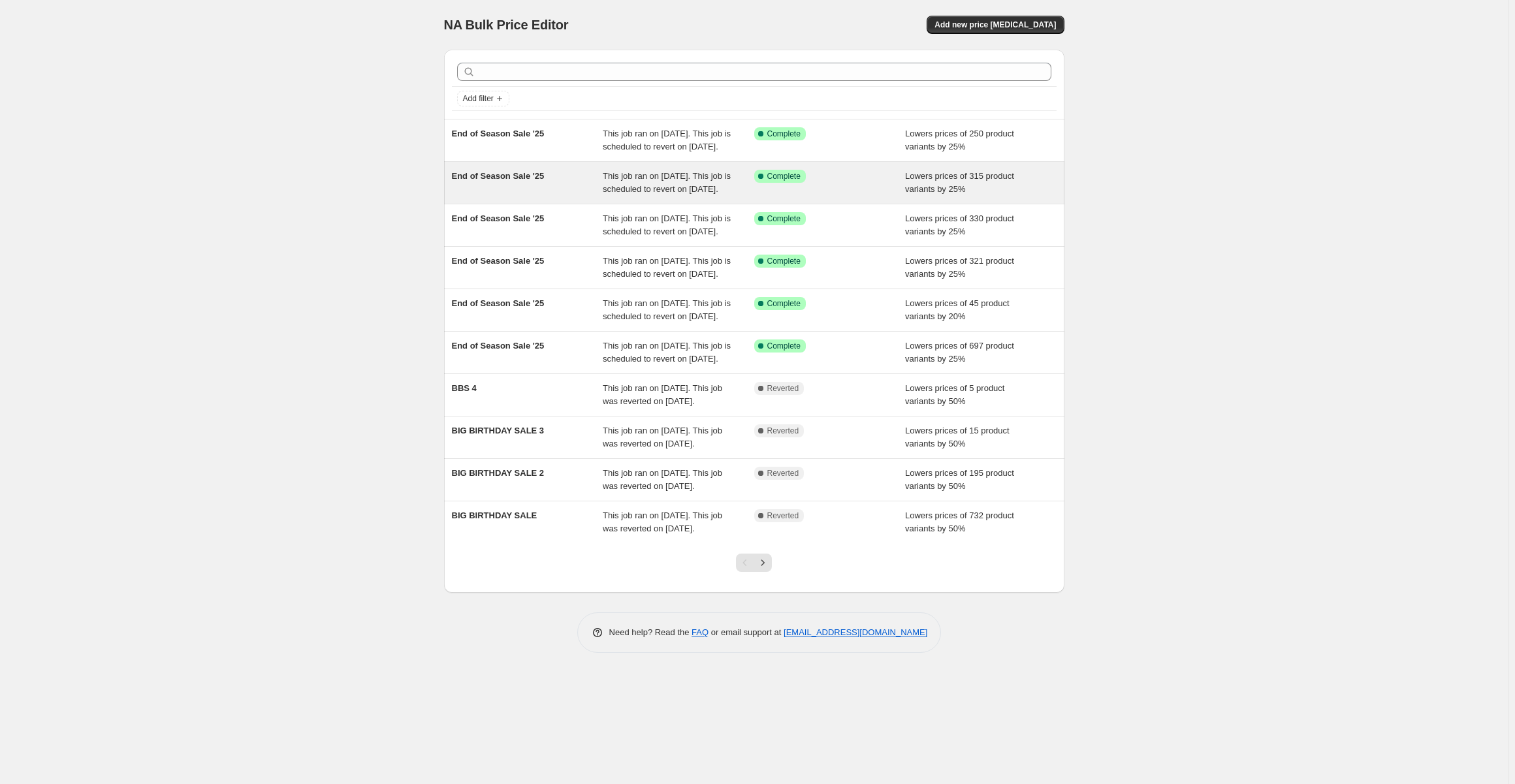
click at [632, 194] on span "This job ran on July 29, 2025. This job is scheduled to revert on August 18, 20…" at bounding box center [667, 182] width 128 height 23
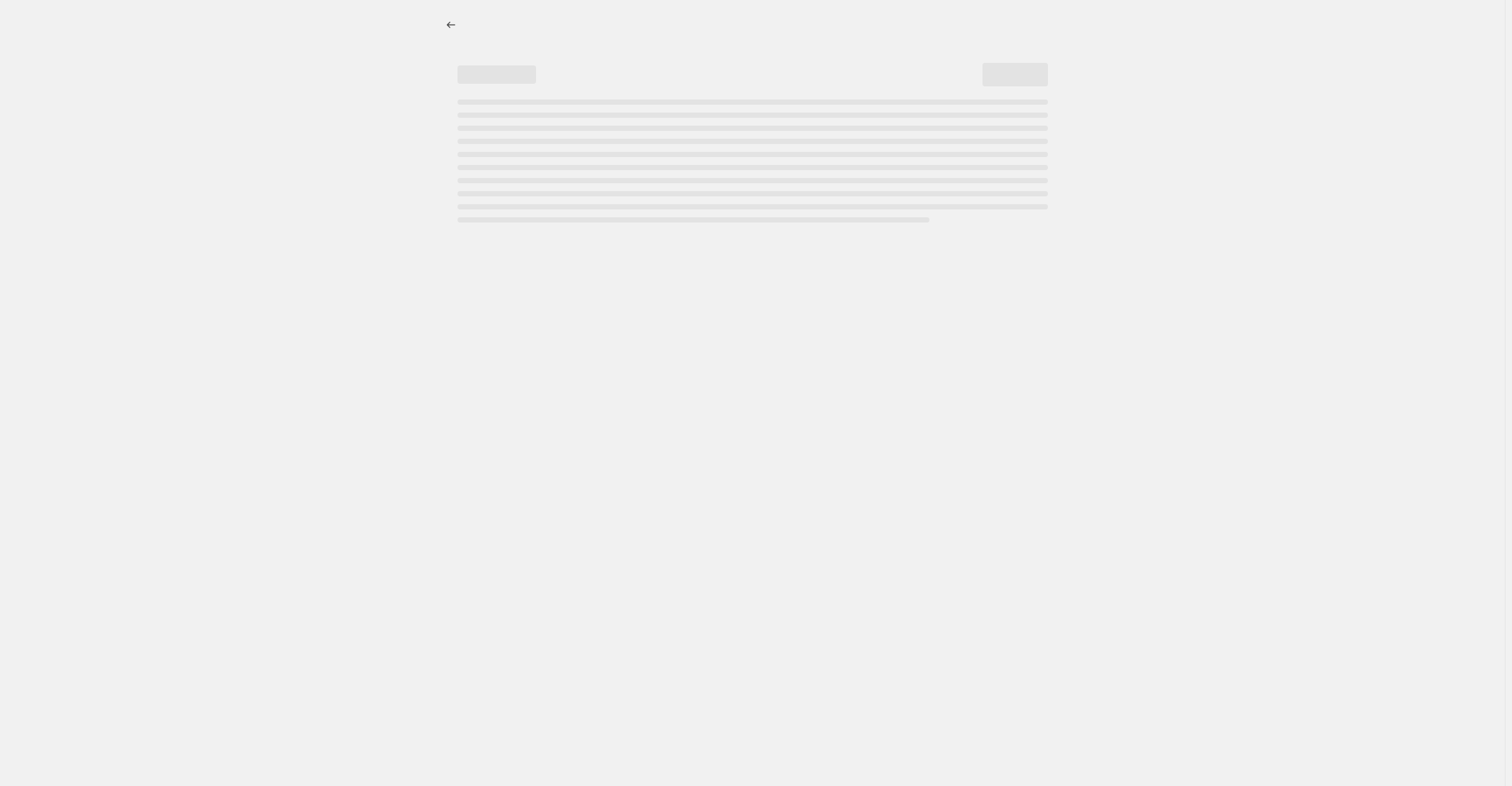
select select "percentage"
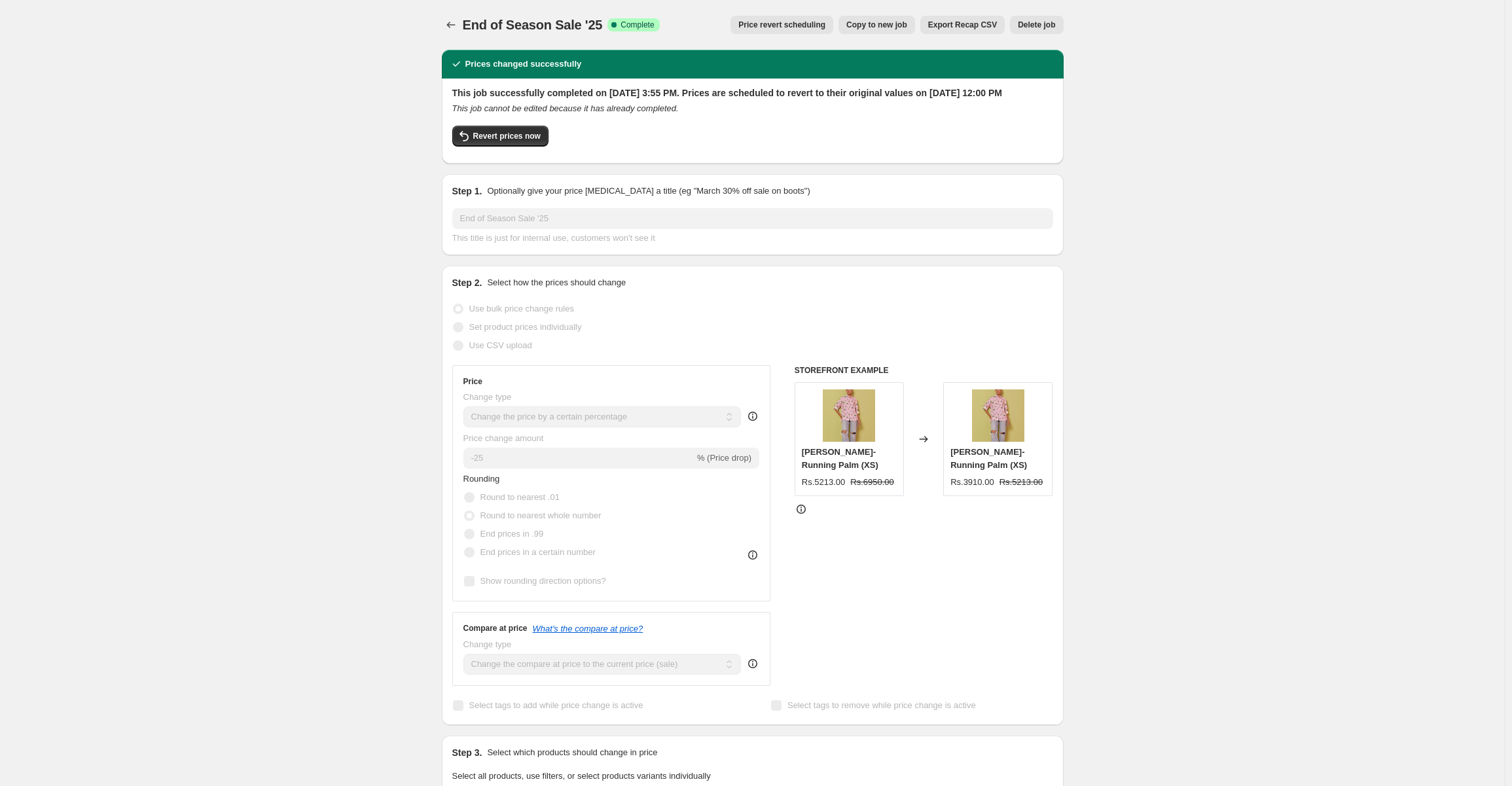
click at [783, 22] on span "Price revert scheduling" at bounding box center [781, 24] width 87 height 11
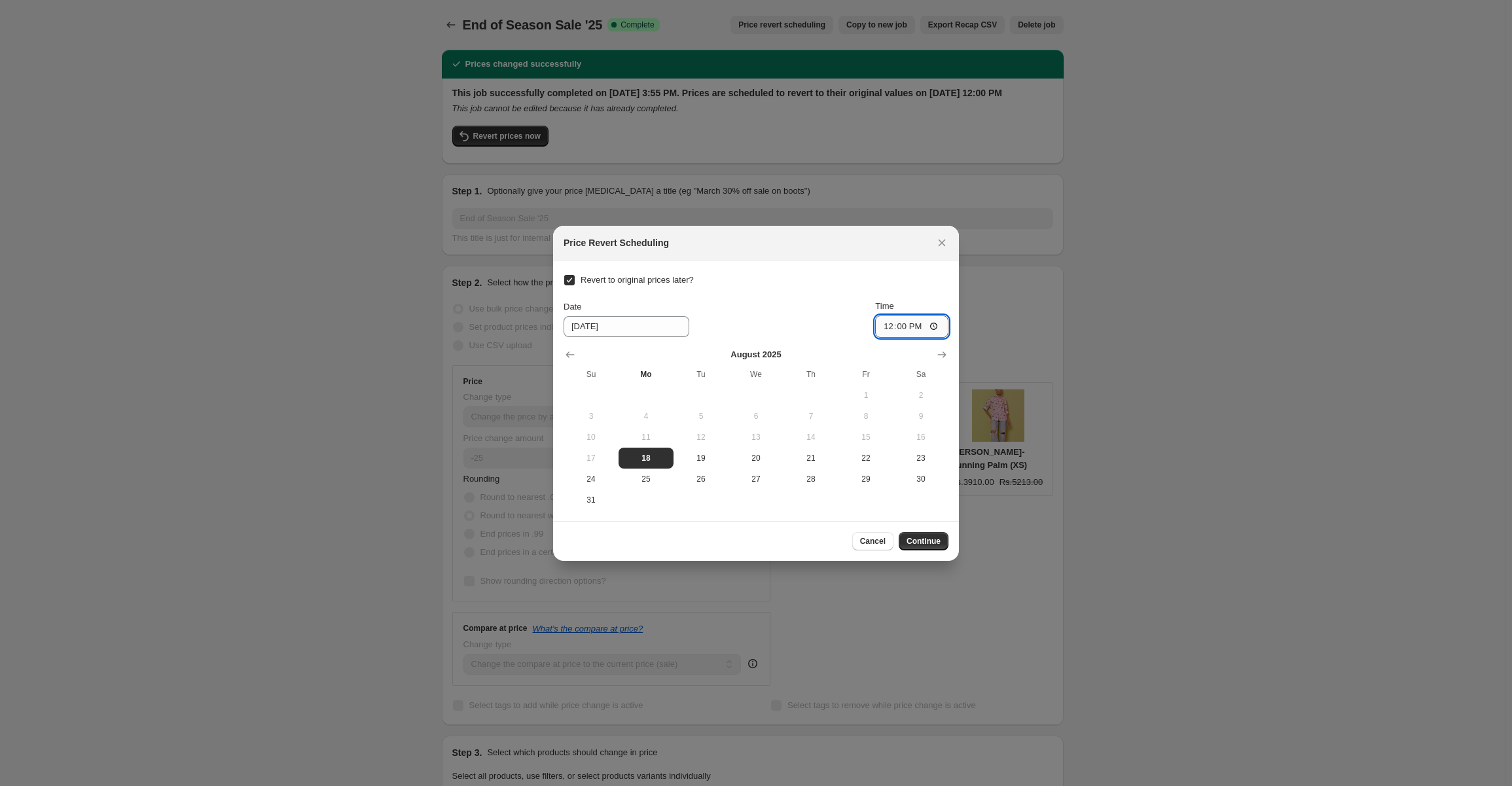
click at [935, 326] on input "12:00" at bounding box center [912, 326] width 73 height 22
type input "23:59"
click at [867, 280] on div "Revert to original prices later? Date 8/18/2025 Time 23:59 August 2025 Su Mo Tu…" at bounding box center [756, 390] width 385 height 239
click at [921, 535] on button "Continue" at bounding box center [923, 541] width 49 height 19
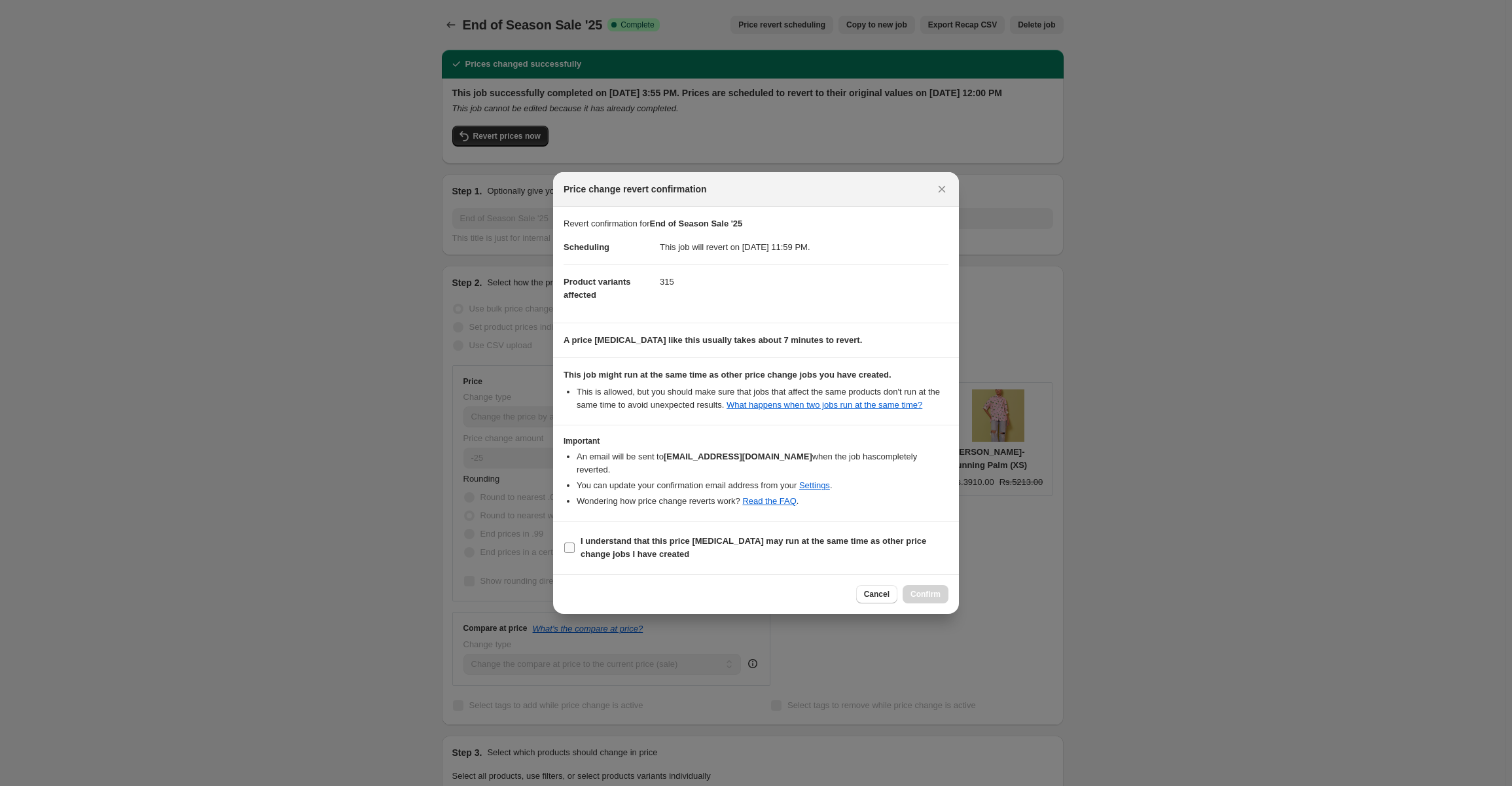
click at [568, 543] on input "I understand that this price change job may run at the same time as other price…" at bounding box center [569, 548] width 11 height 11
checkbox input "true"
click at [924, 589] on span "Confirm" at bounding box center [926, 594] width 30 height 11
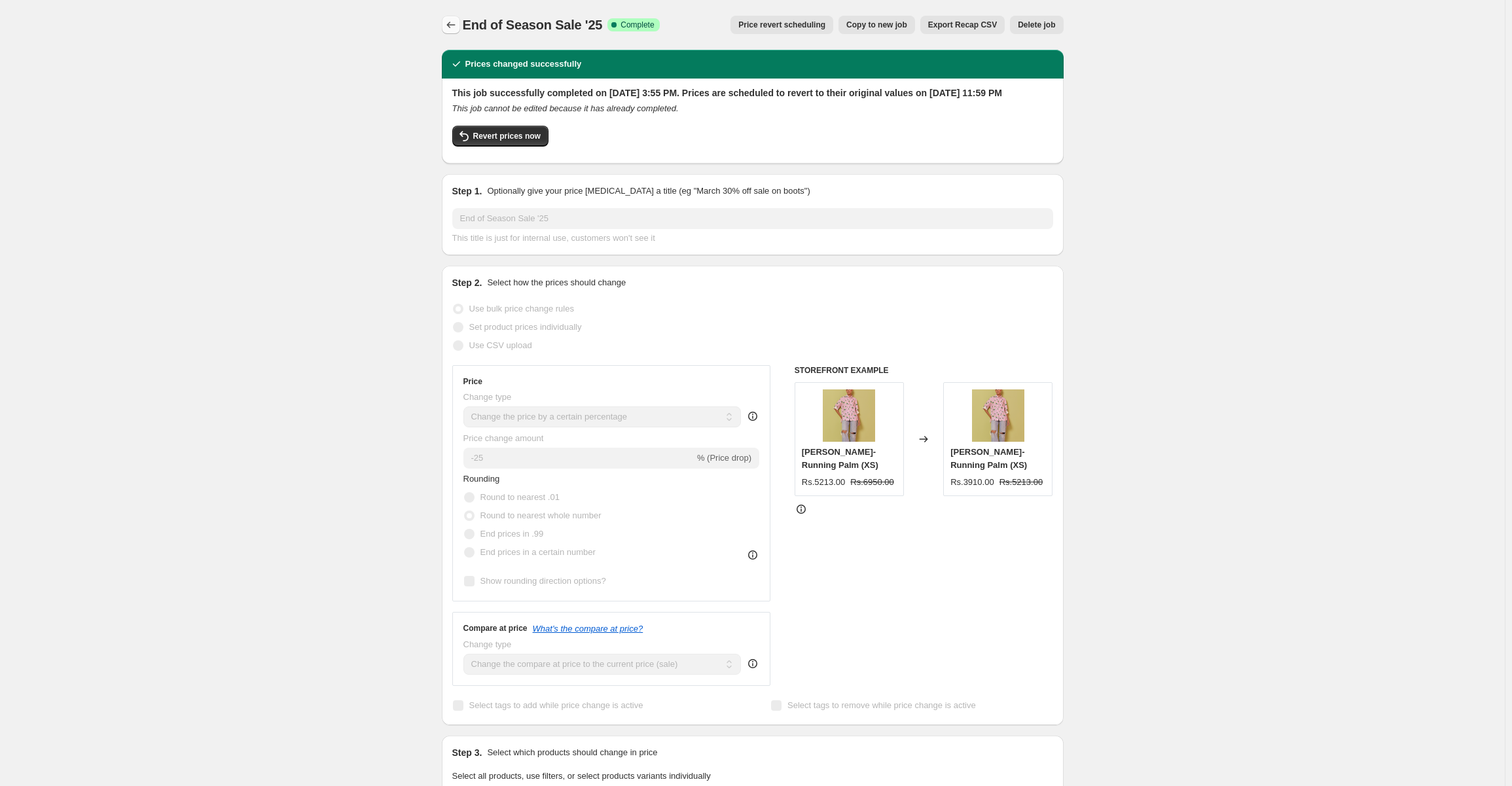
click at [450, 26] on icon "Price change jobs" at bounding box center [451, 25] width 13 height 13
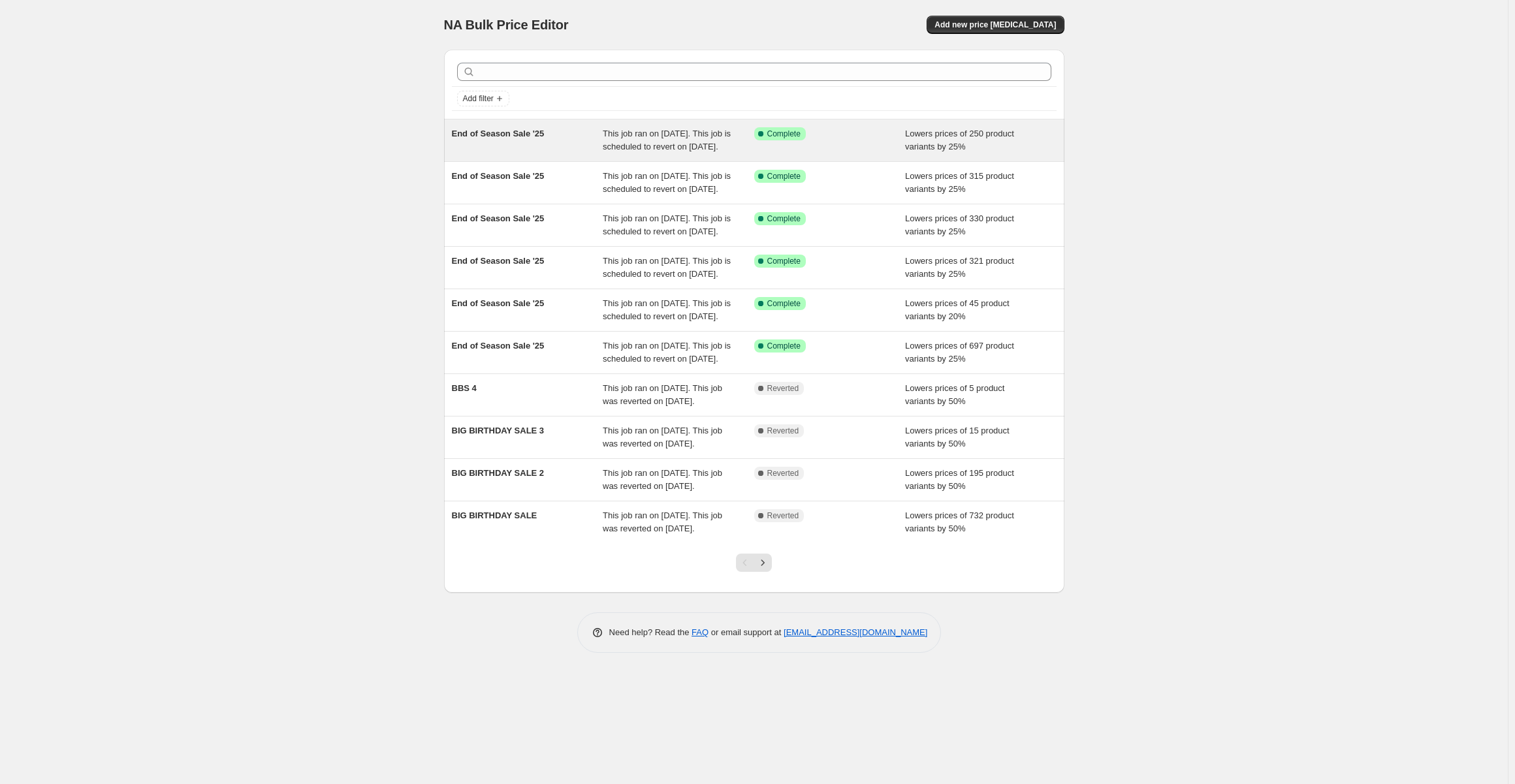
click at [608, 147] on span "This job ran on August 2, 2025. This job is scheduled to revert on August 18, 2…" at bounding box center [667, 140] width 128 height 23
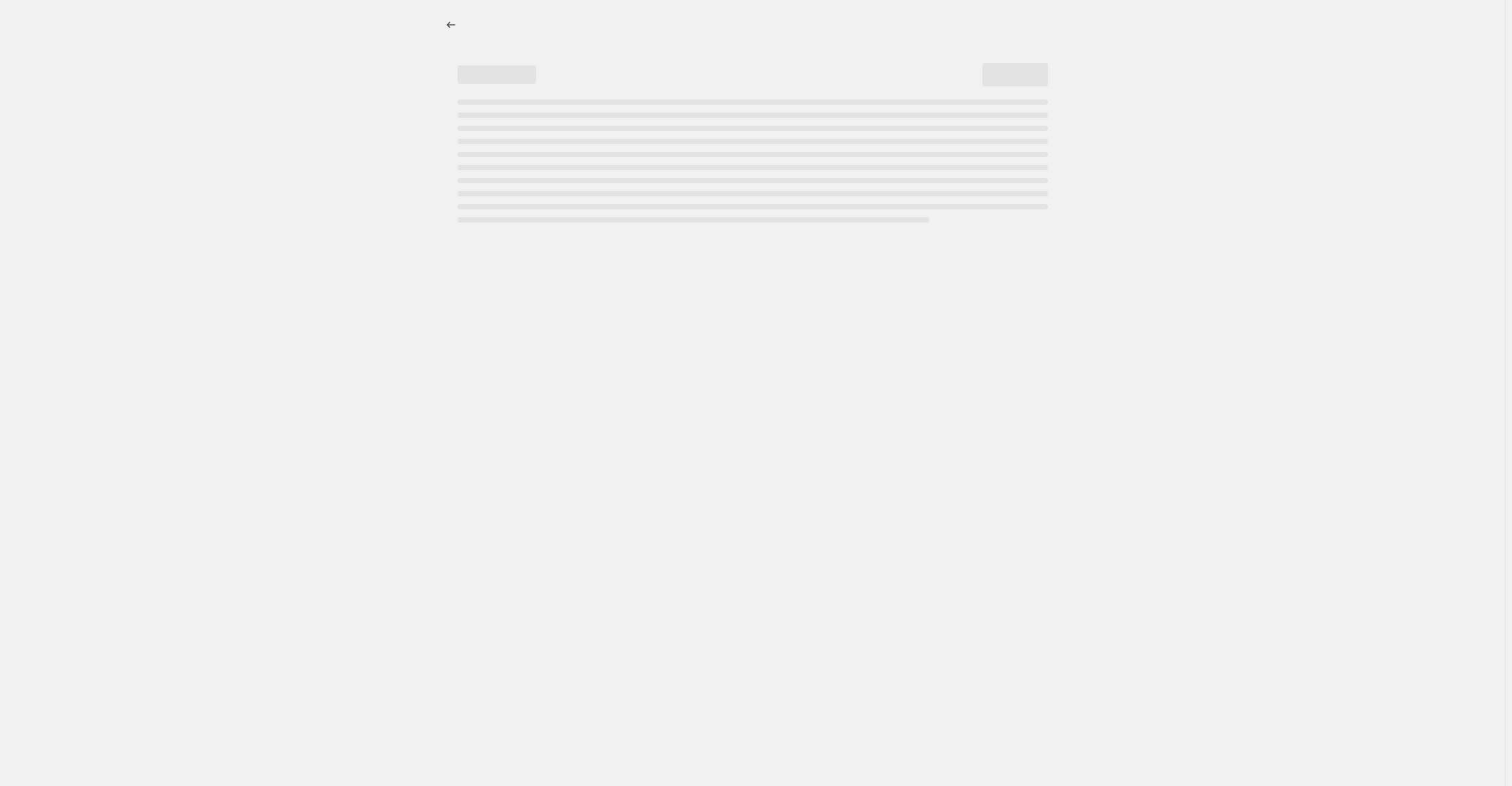
select select "percentage"
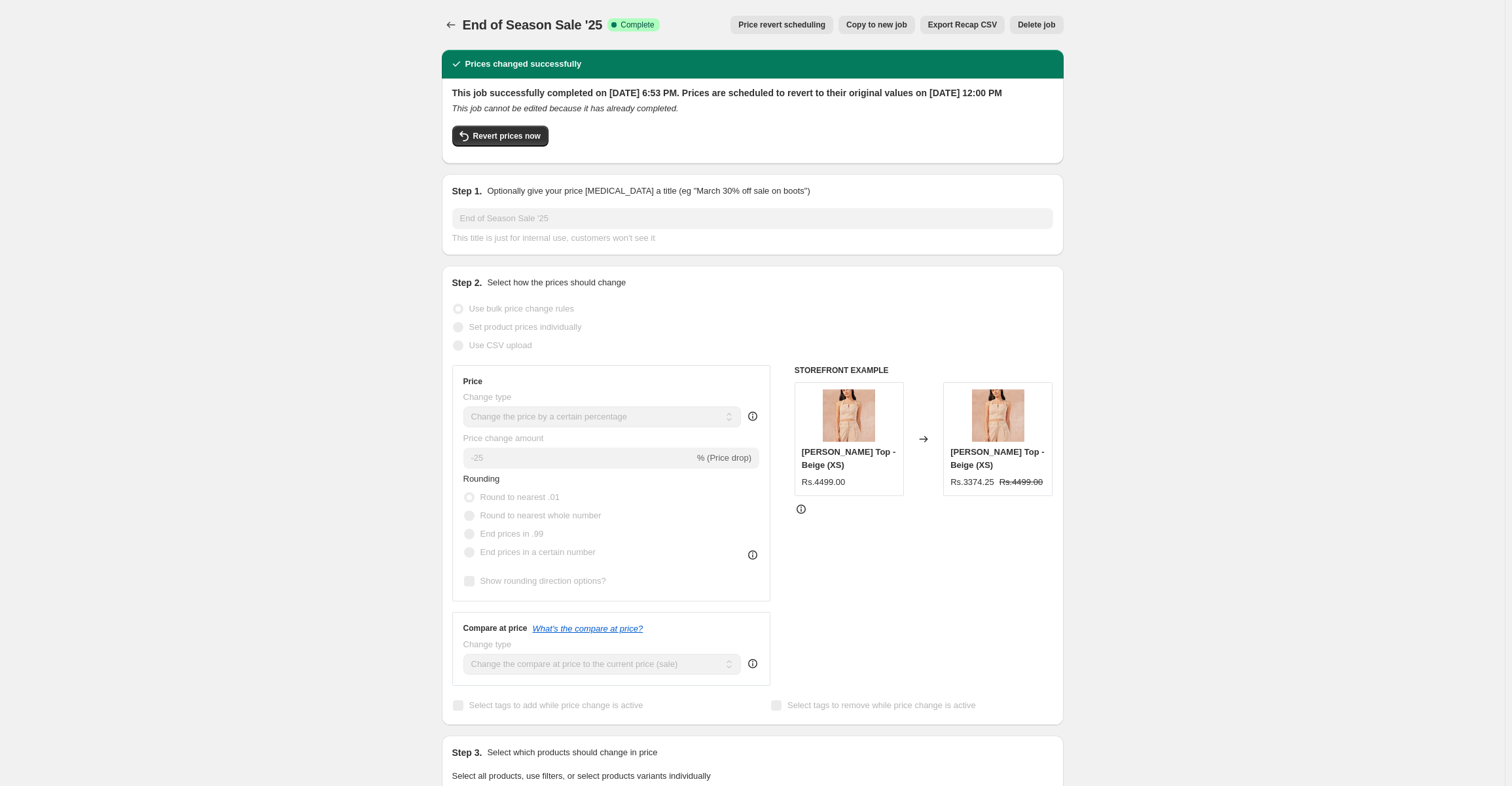
click at [794, 29] on span "Price revert scheduling" at bounding box center [781, 24] width 87 height 11
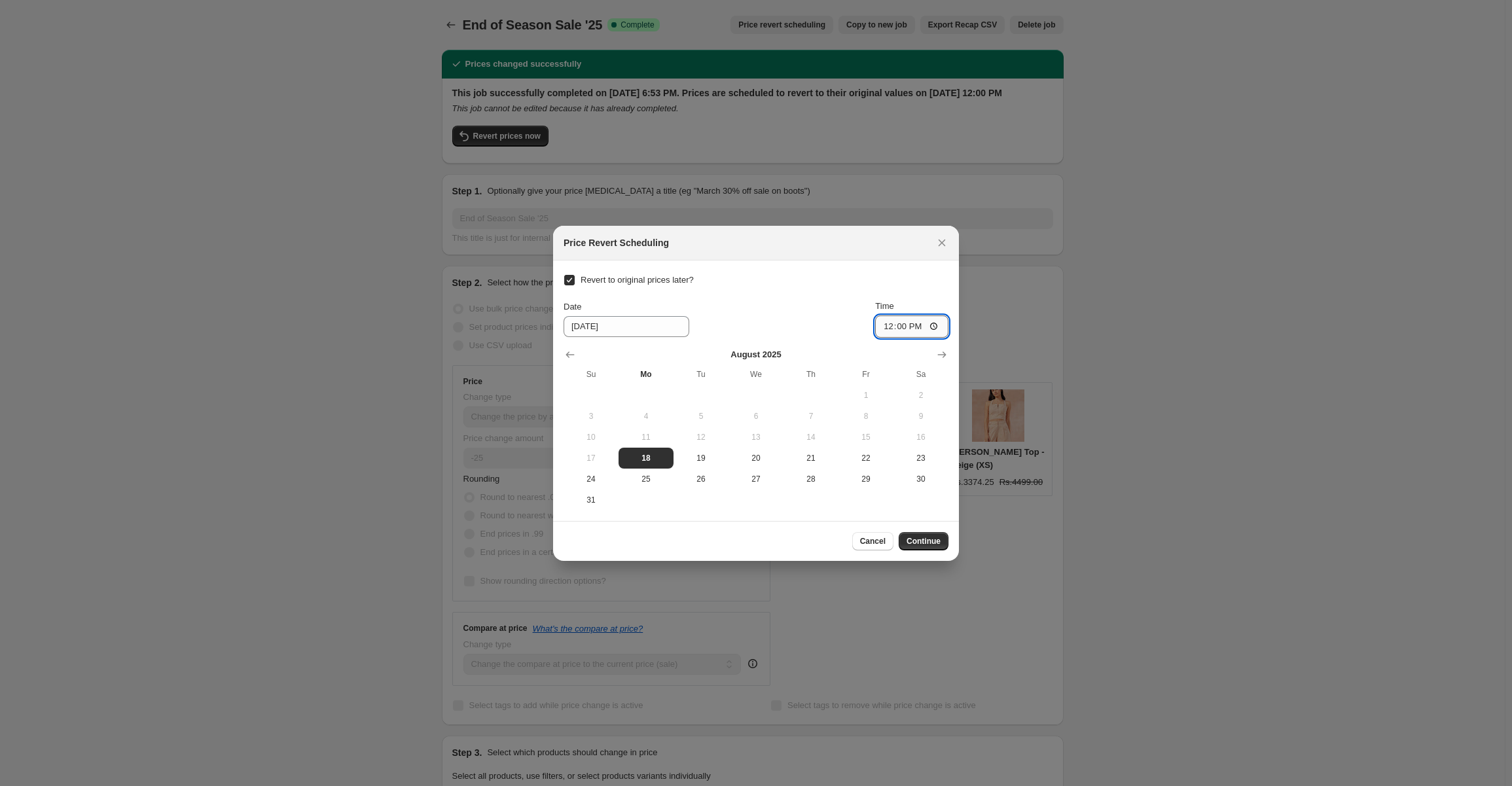
click at [926, 326] on input "12:00" at bounding box center [912, 326] width 73 height 22
click at [939, 328] on input "12:00" at bounding box center [912, 326] width 73 height 22
type input "23:59"
click at [835, 521] on div "Cancel Continue" at bounding box center [756, 540] width 406 height 40
click at [921, 535] on button "Continue" at bounding box center [923, 541] width 49 height 19
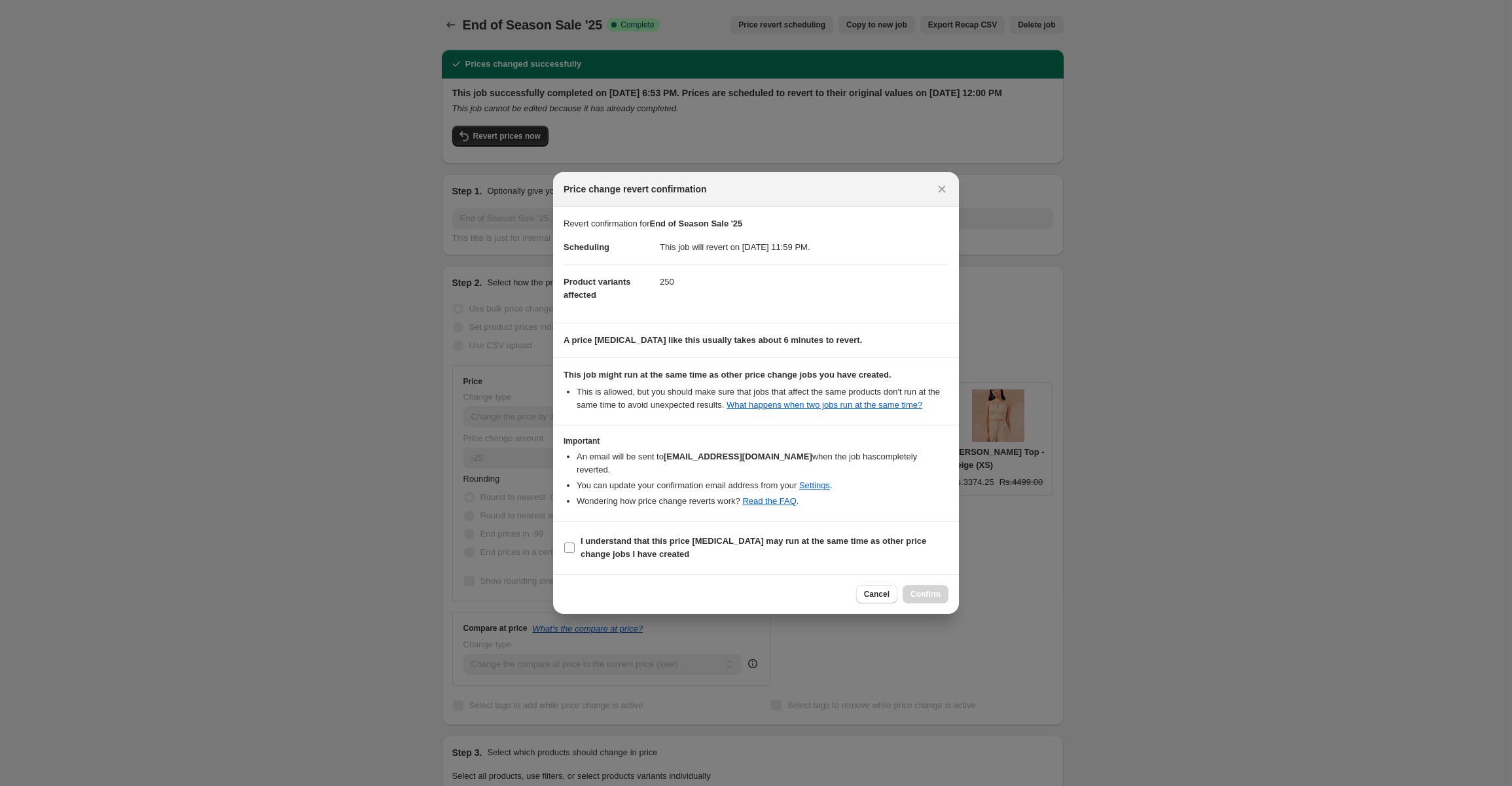
click at [569, 543] on input "I understand that this price change job may run at the same time as other price…" at bounding box center [569, 548] width 11 height 11
checkbox input "true"
click at [932, 589] on span "Confirm" at bounding box center [926, 594] width 30 height 11
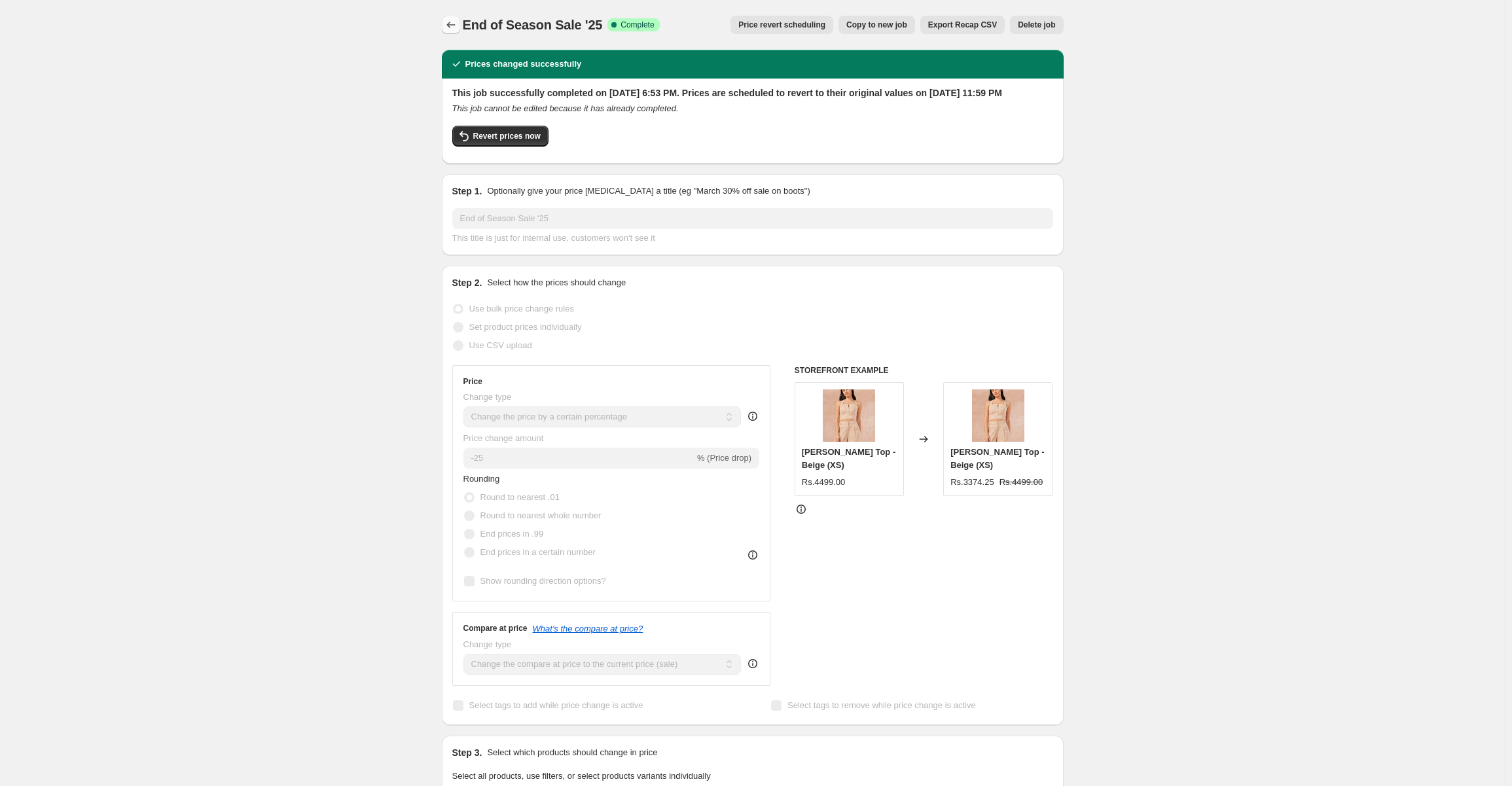
click at [459, 19] on button "Price change jobs" at bounding box center [451, 24] width 19 height 19
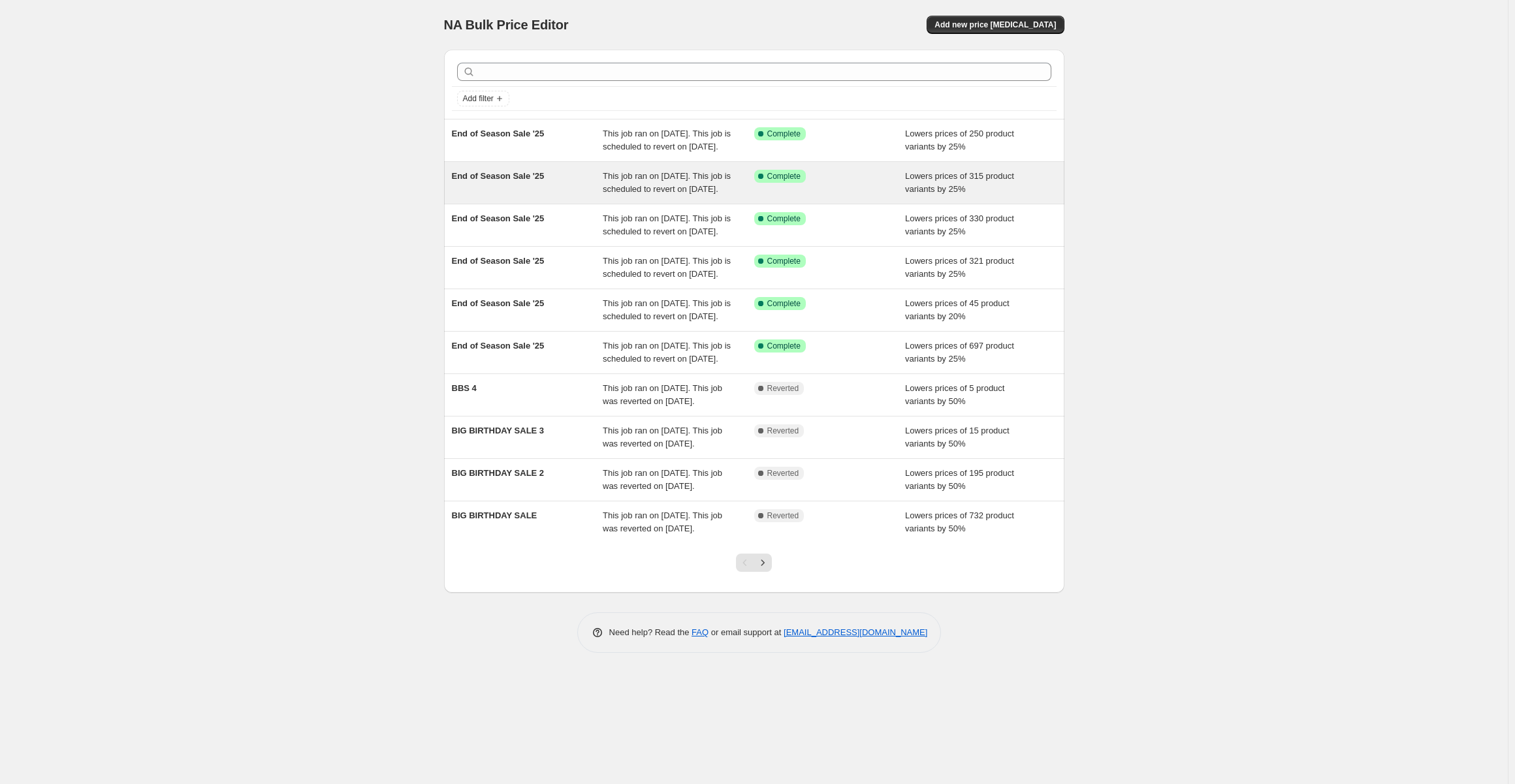
click at [592, 189] on div "End of Season Sale '25" at bounding box center [528, 183] width 151 height 26
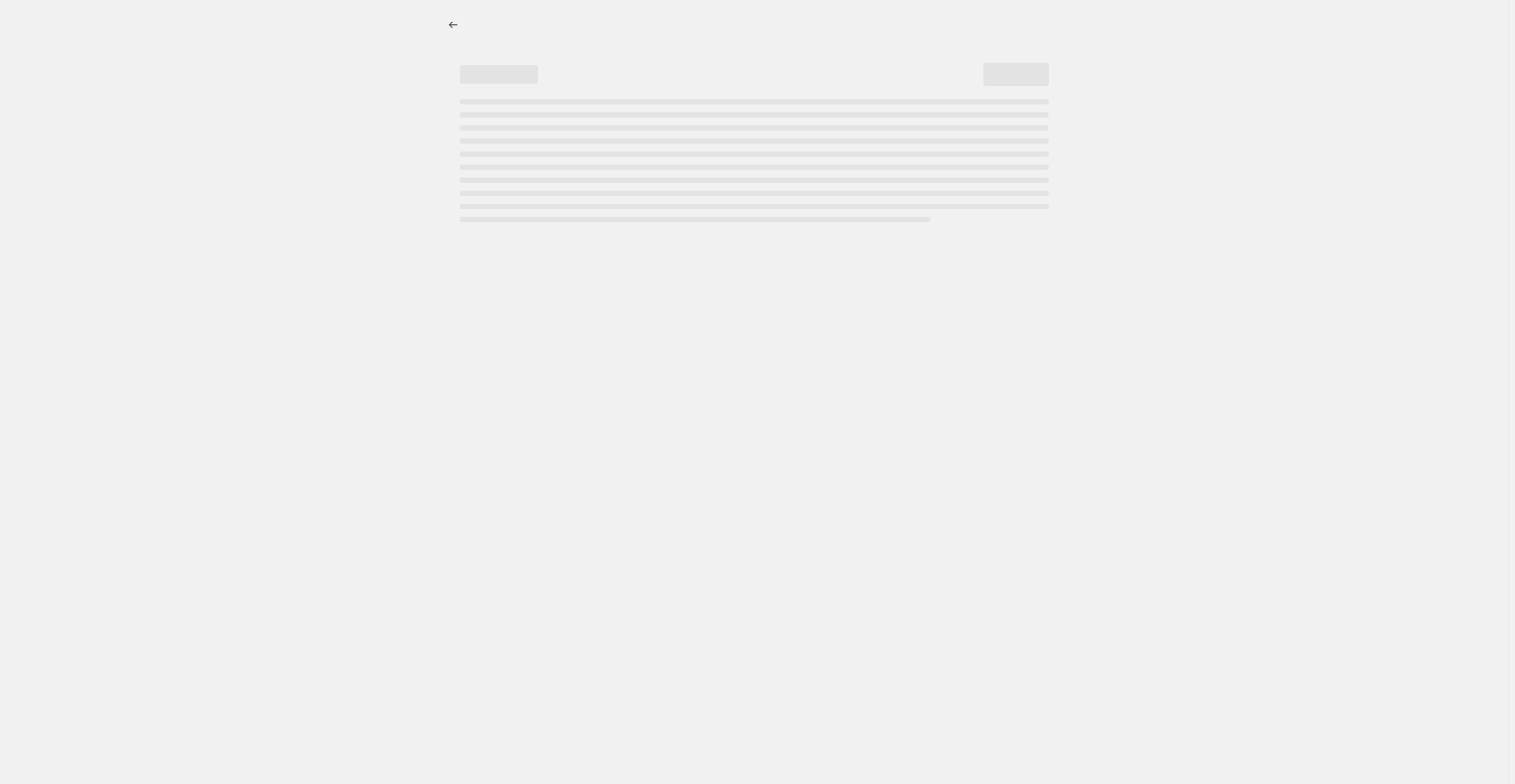
select select "percentage"
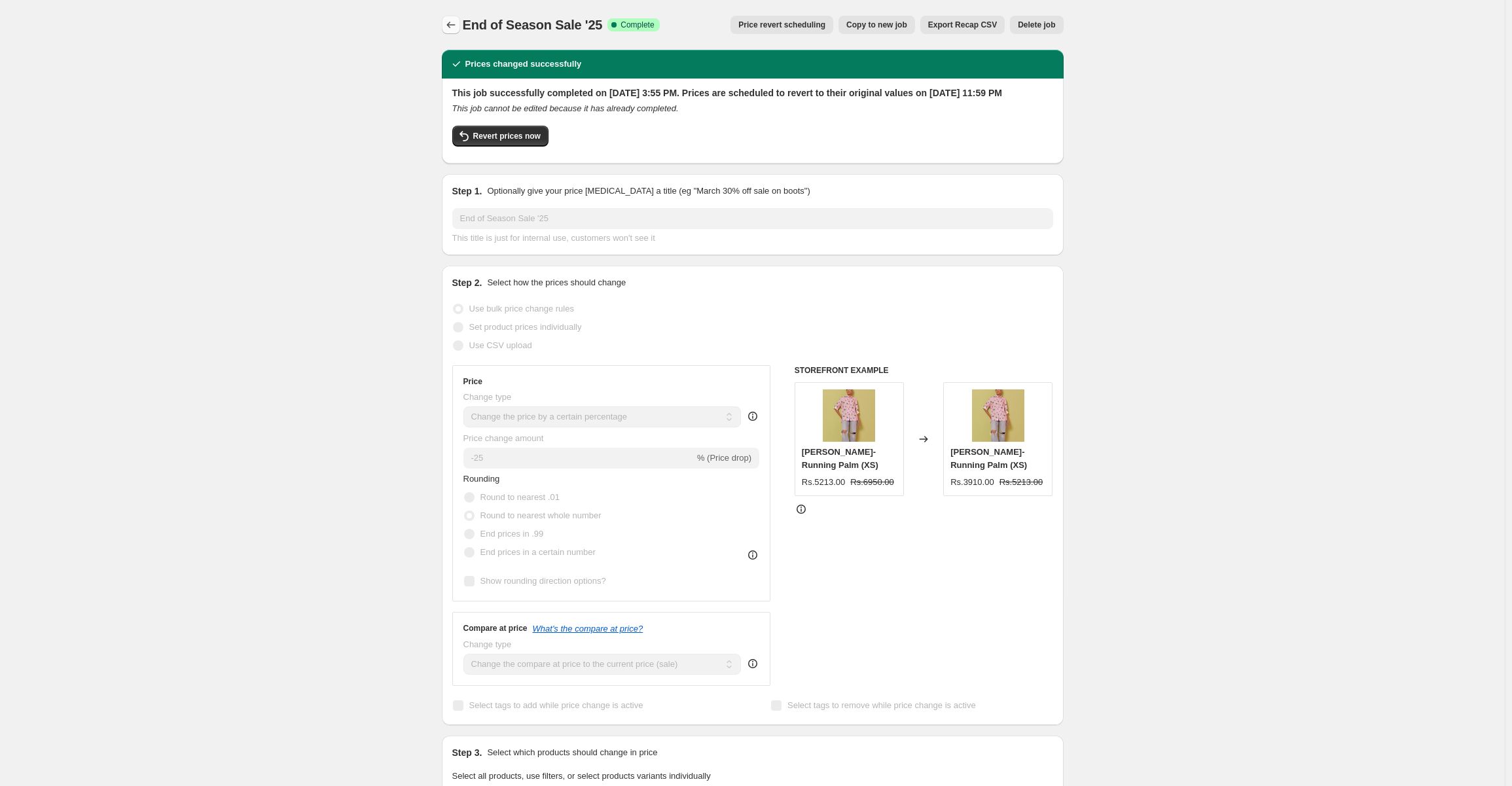
click at [453, 24] on icon "Price change jobs" at bounding box center [451, 25] width 13 height 13
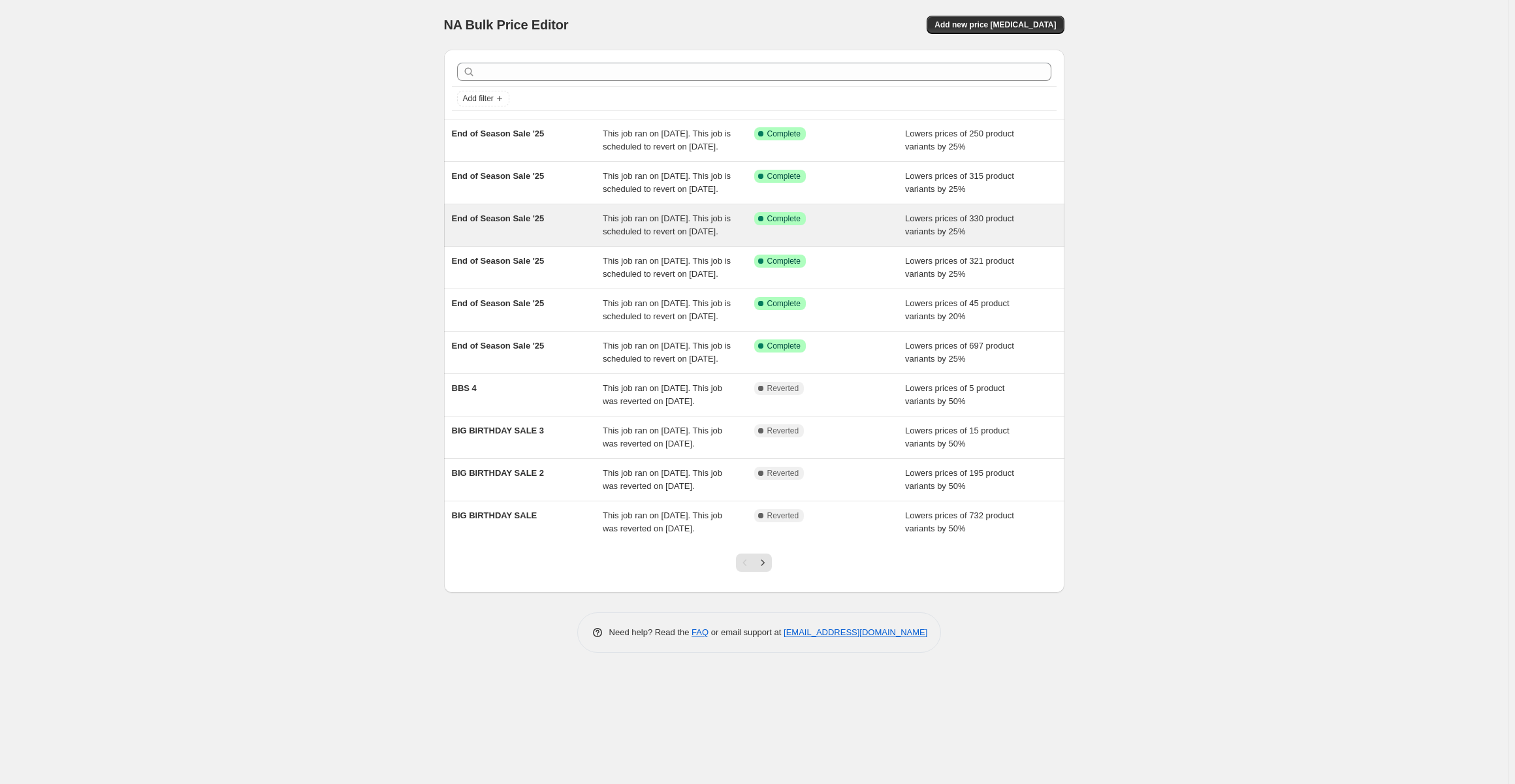
click at [656, 236] on span "This job ran on July 29, 2025. This job is scheduled to revert on August 18, 20…" at bounding box center [667, 225] width 128 height 23
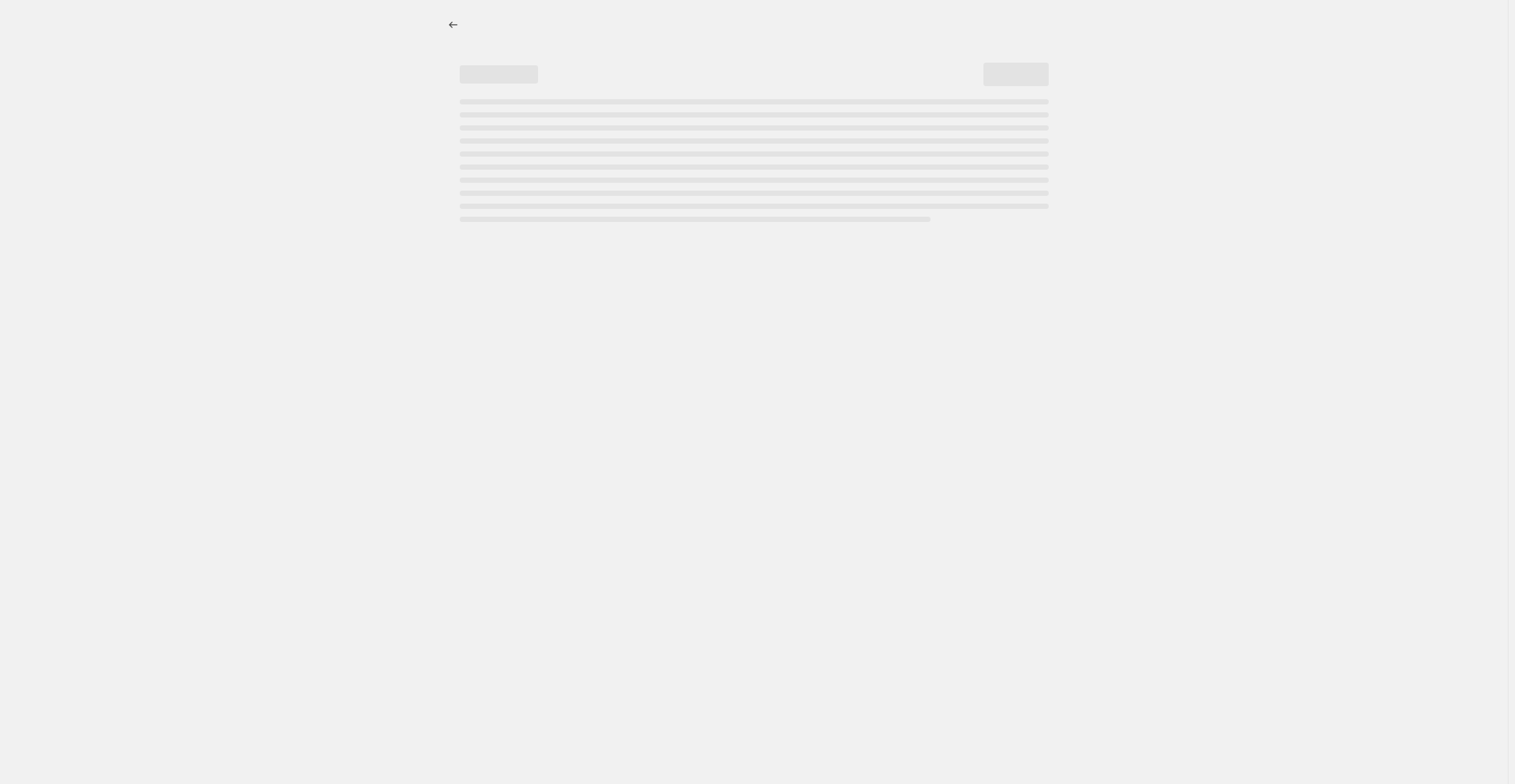
select select "percentage"
select select "collection"
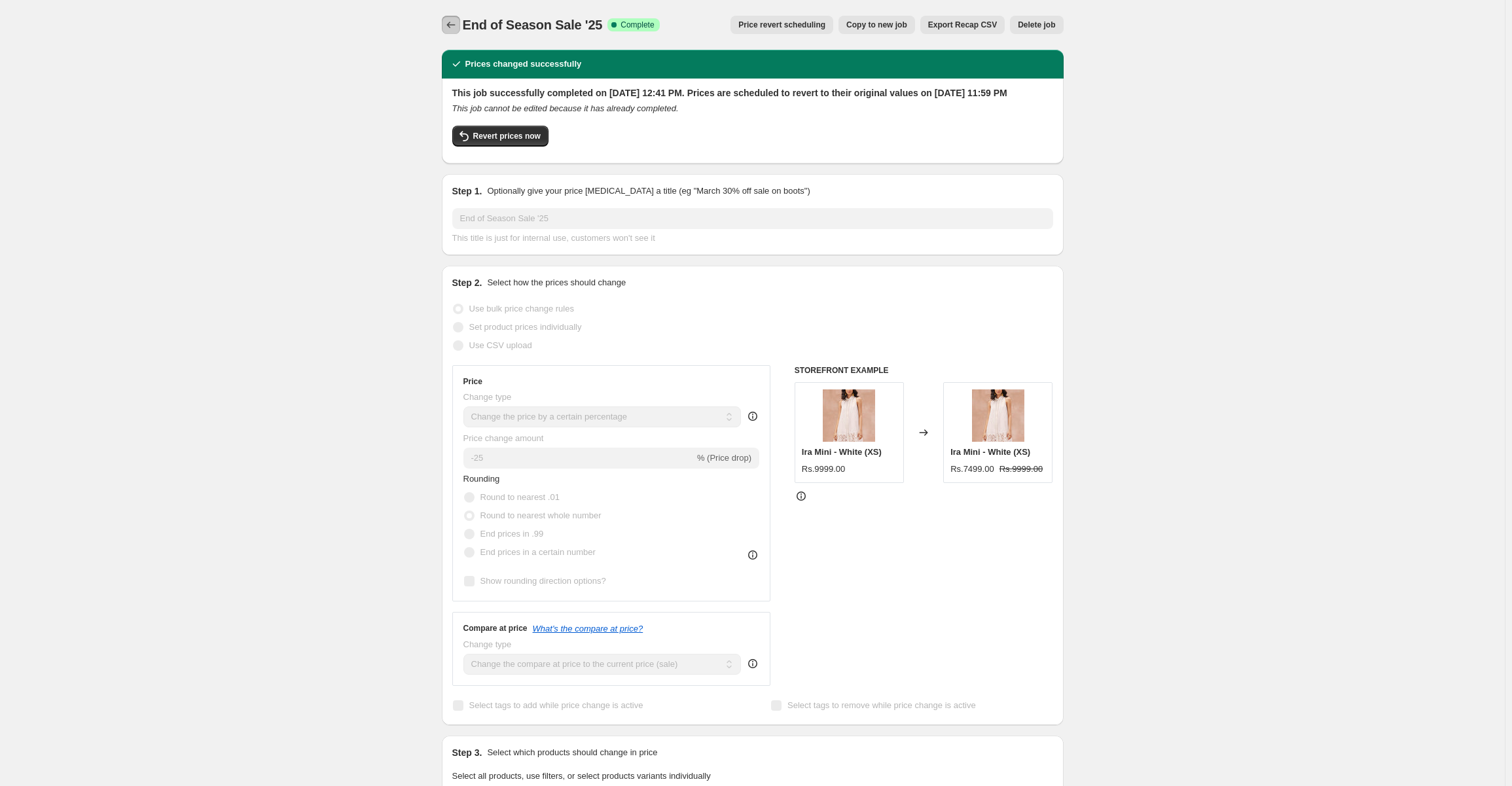
click at [449, 16] on button "Price change jobs" at bounding box center [451, 24] width 19 height 19
